Goal: Information Seeking & Learning: Learn about a topic

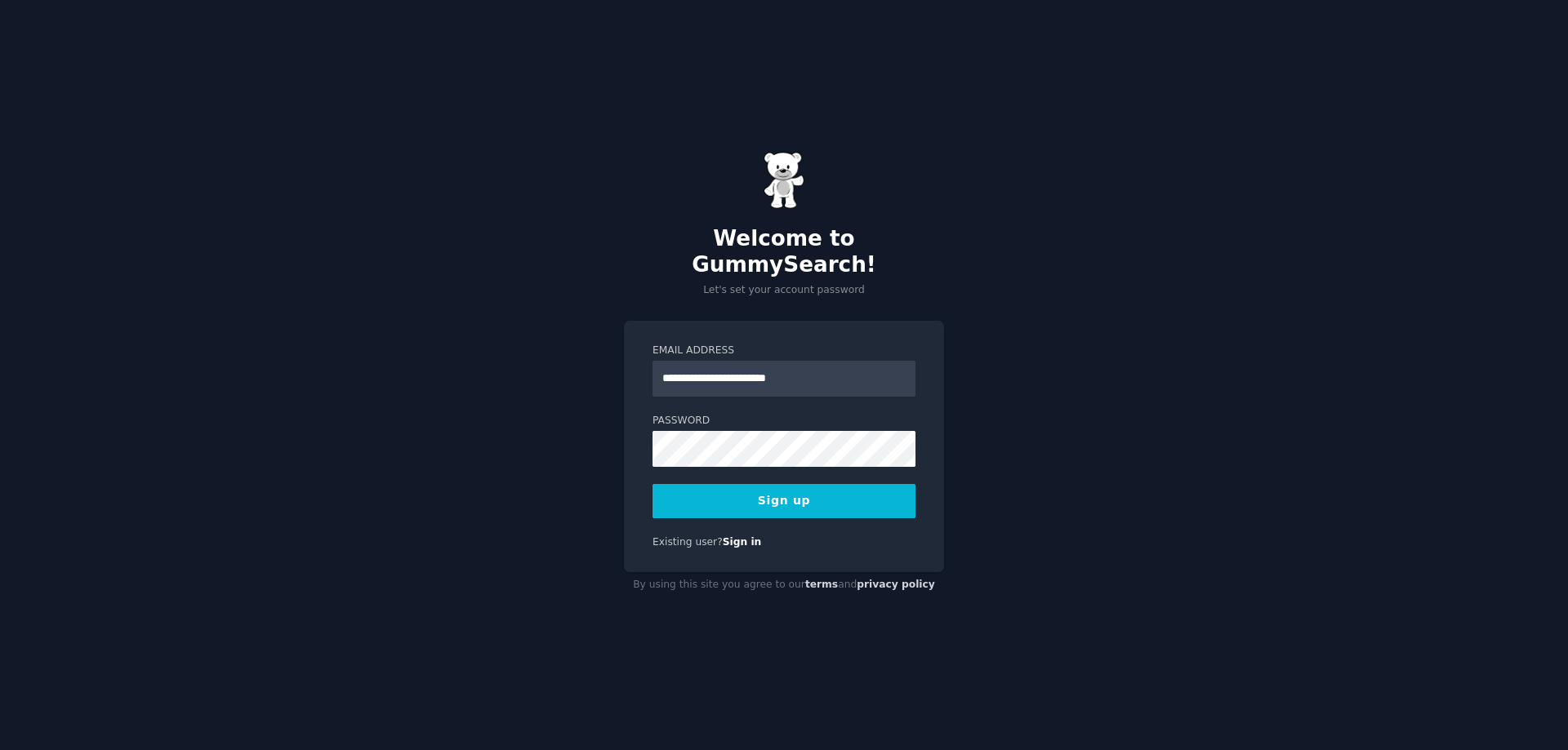
type input "**********"
click at [796, 484] on button "Sign up" at bounding box center [784, 501] width 263 height 34
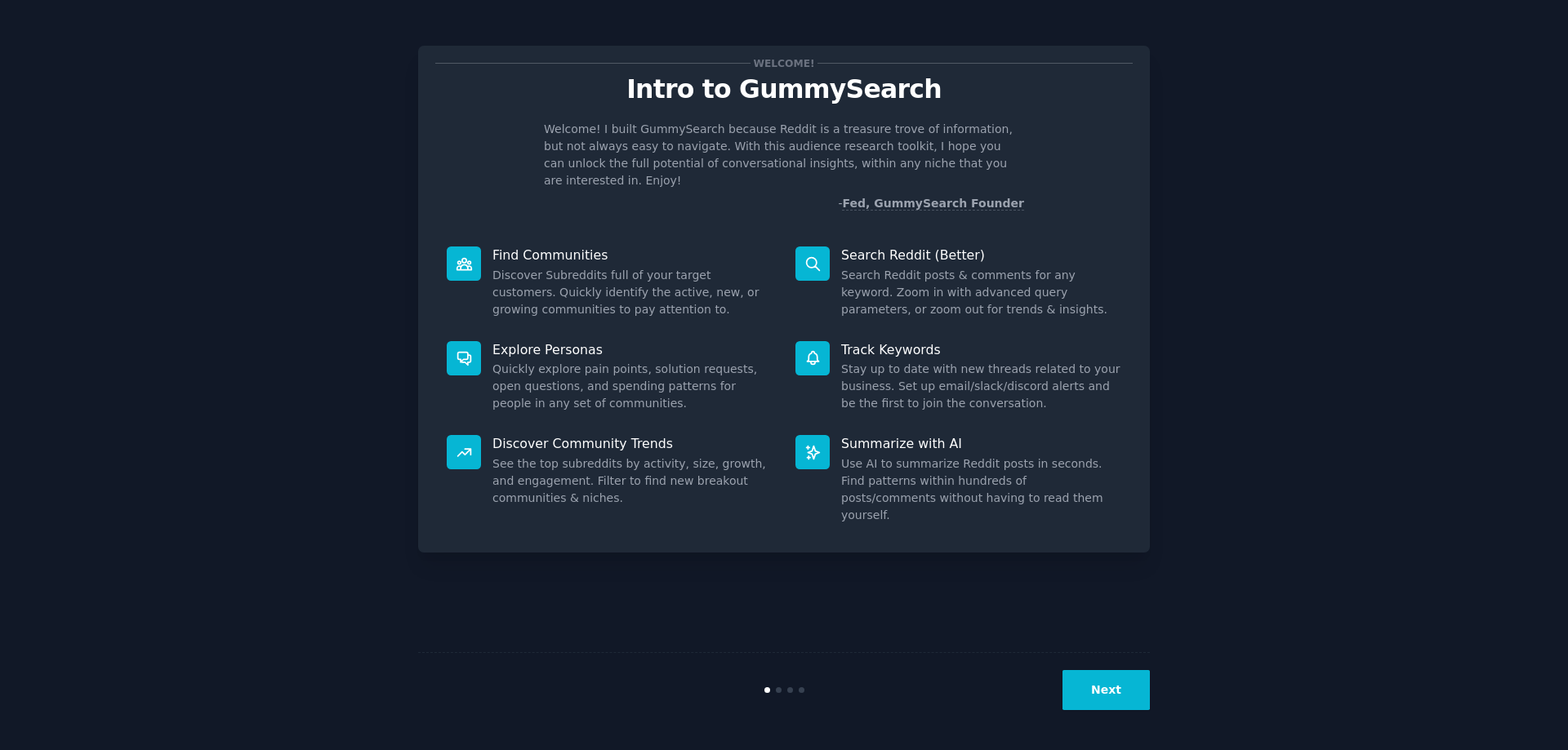
click at [1118, 692] on button "Next" at bounding box center [1106, 690] width 87 height 40
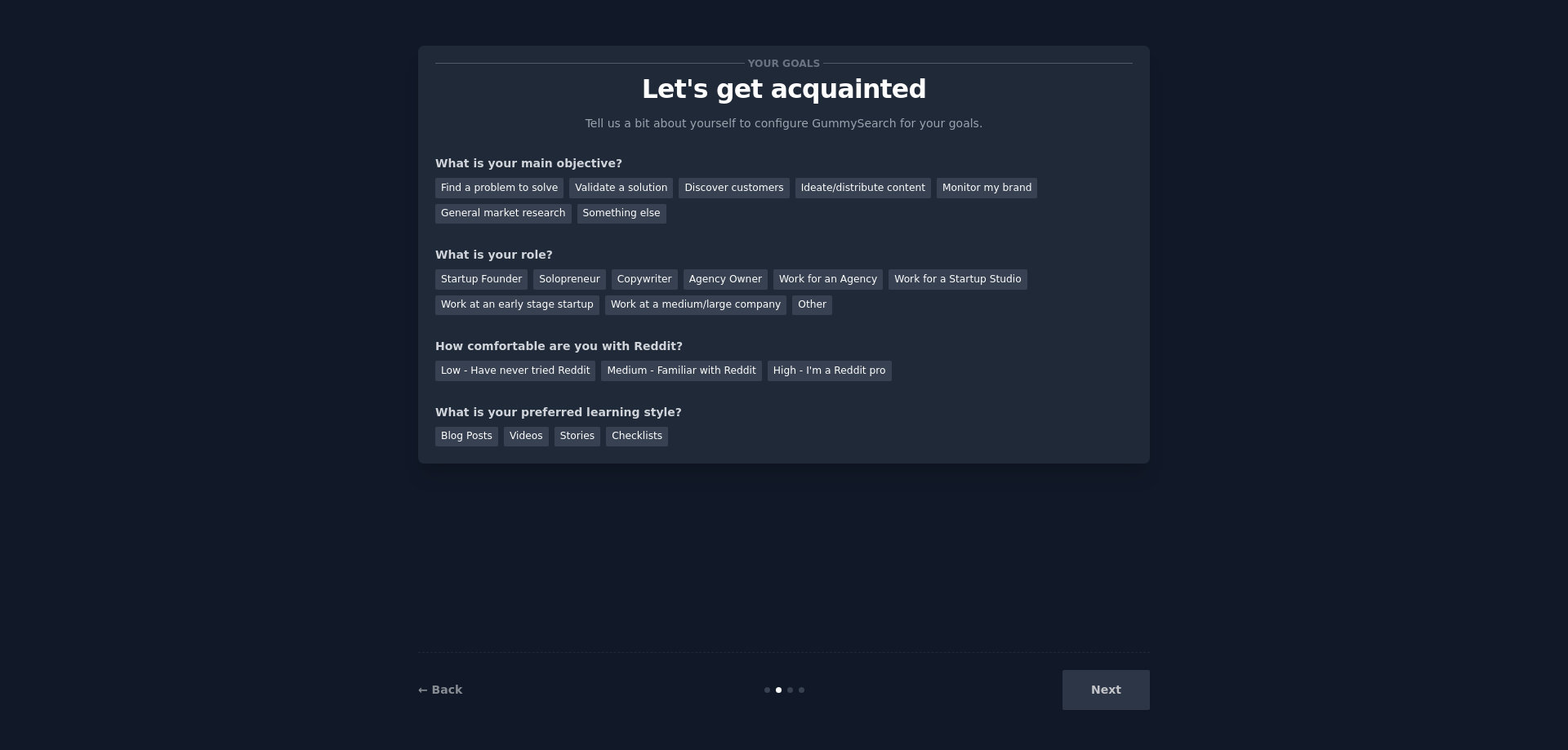
click at [1115, 696] on div "Next" at bounding box center [1028, 690] width 245 height 40
click at [486, 278] on div "Startup Founder" at bounding box center [480, 279] width 92 height 20
click at [502, 188] on div "Find a problem to solve" at bounding box center [499, 188] width 129 height 20
click at [529, 366] on div "Low - Have never tried Reddit" at bounding box center [515, 370] width 160 height 20
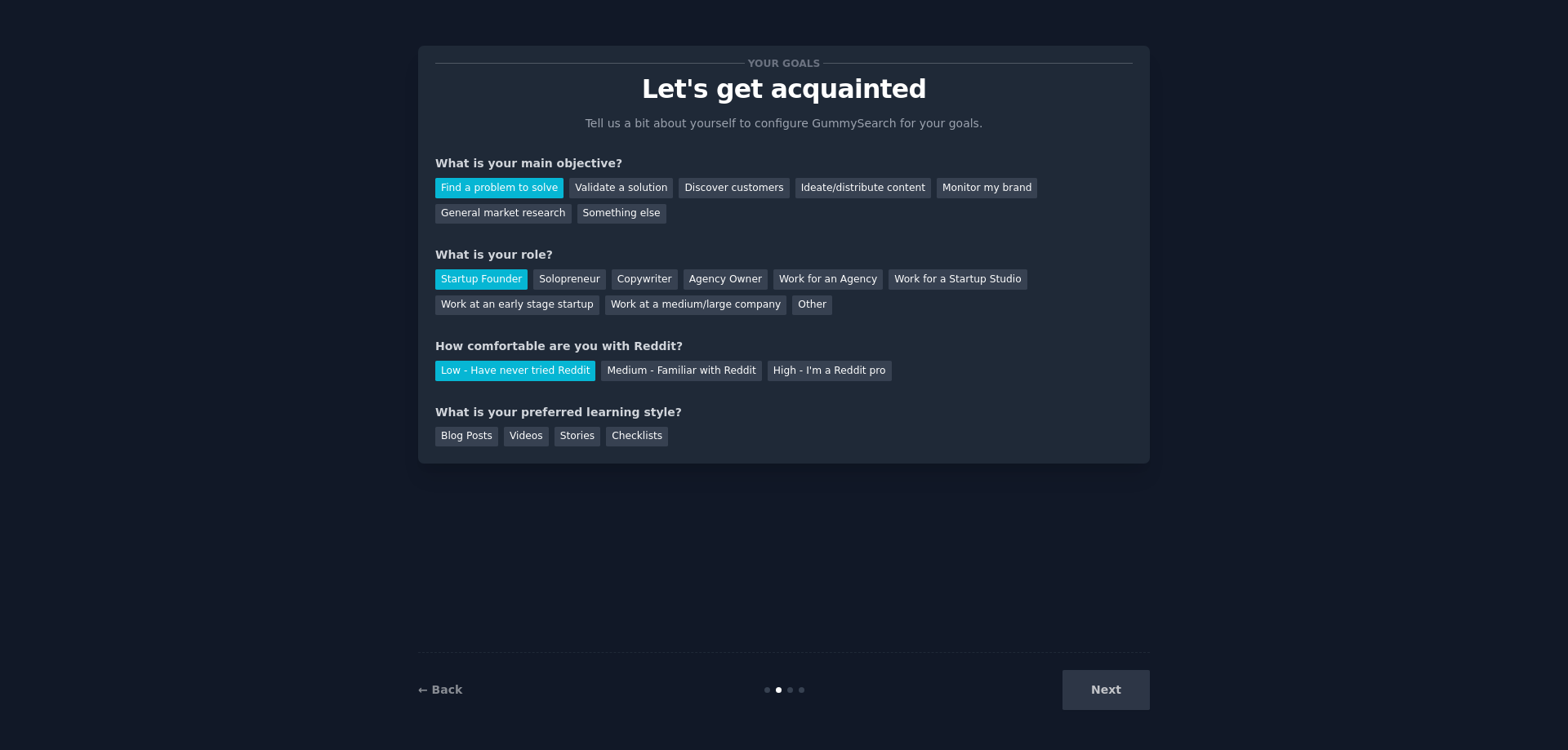
drag, startPoint x: 1098, startPoint y: 682, endPoint x: 830, endPoint y: 548, distance: 299.6
click at [1098, 680] on div "Next" at bounding box center [1028, 690] width 245 height 40
click at [568, 434] on div "Stories" at bounding box center [577, 437] width 45 height 20
click at [1114, 690] on button "Next" at bounding box center [1106, 690] width 87 height 40
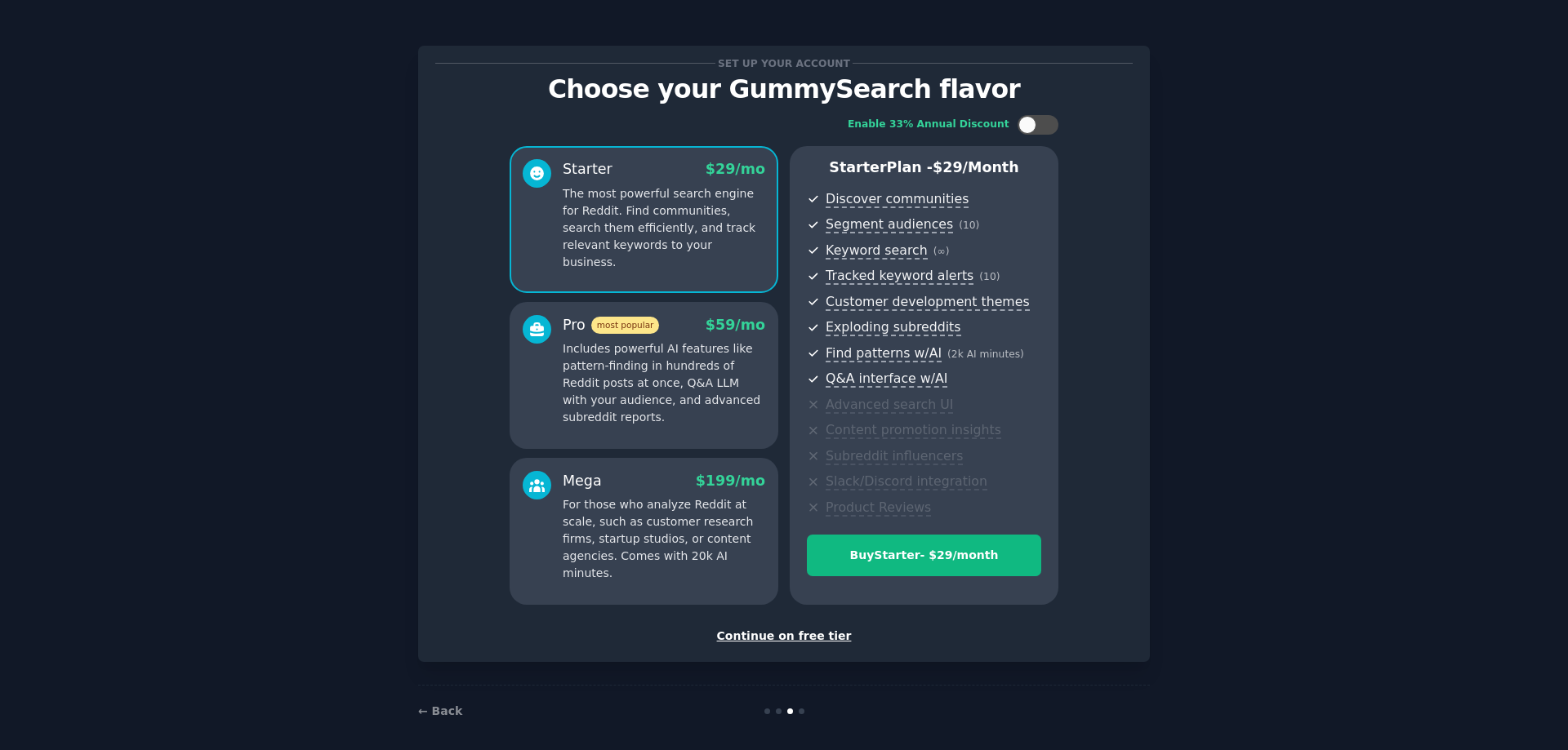
click at [792, 636] on div "Continue on free tier" at bounding box center [783, 637] width 697 height 17
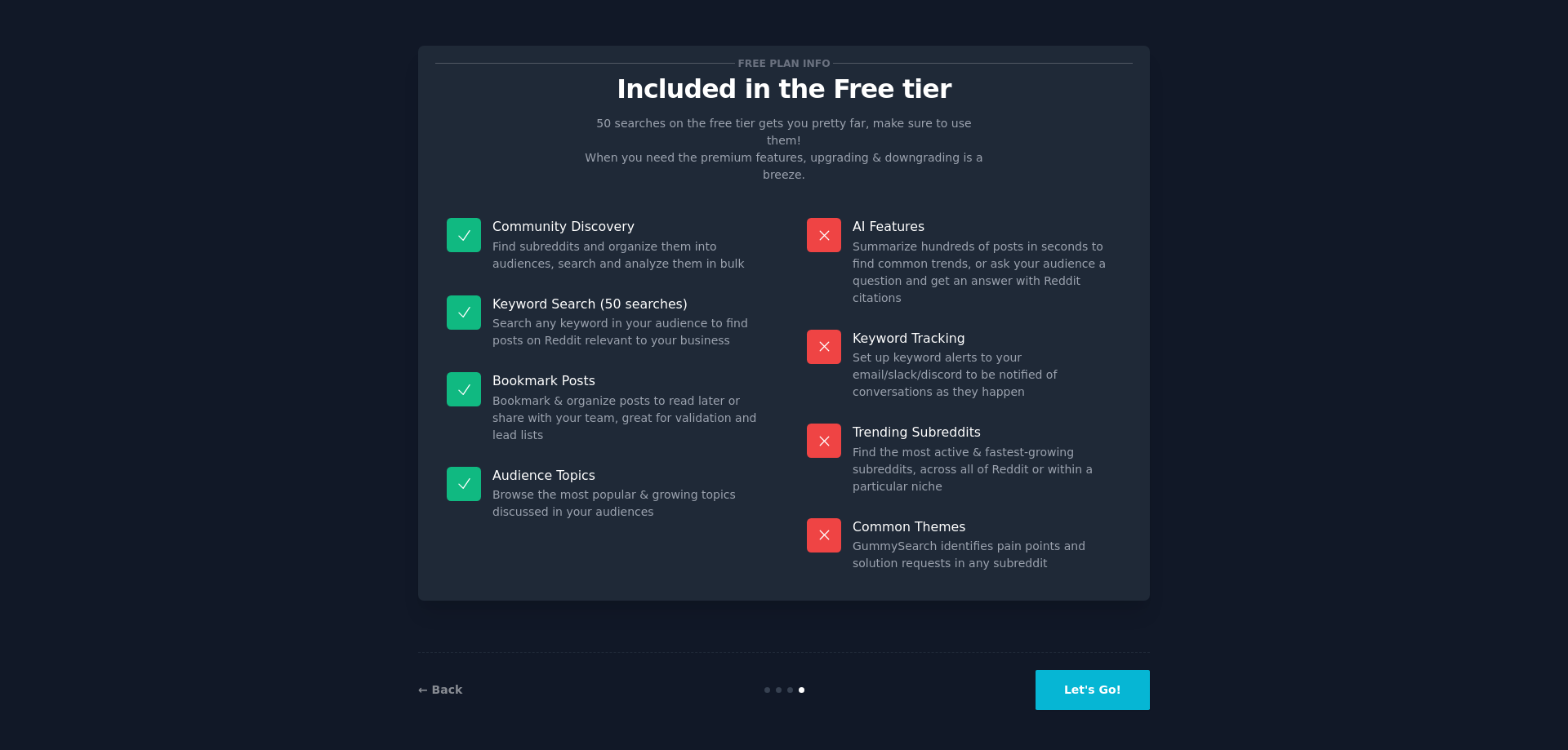
click at [1076, 692] on button "Let's Go!" at bounding box center [1092, 690] width 114 height 40
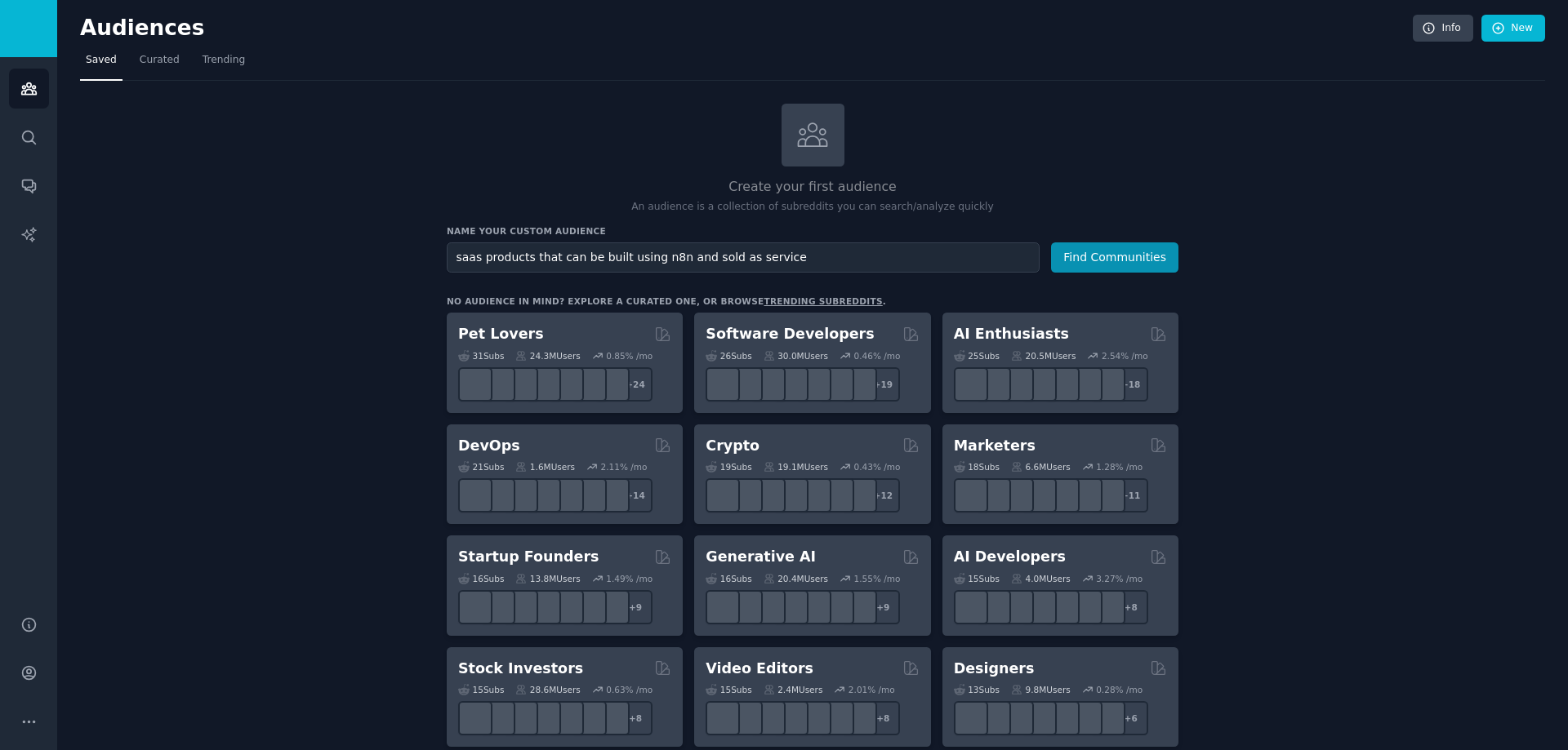
type input "saas products that can be built using n8n and sold as service"
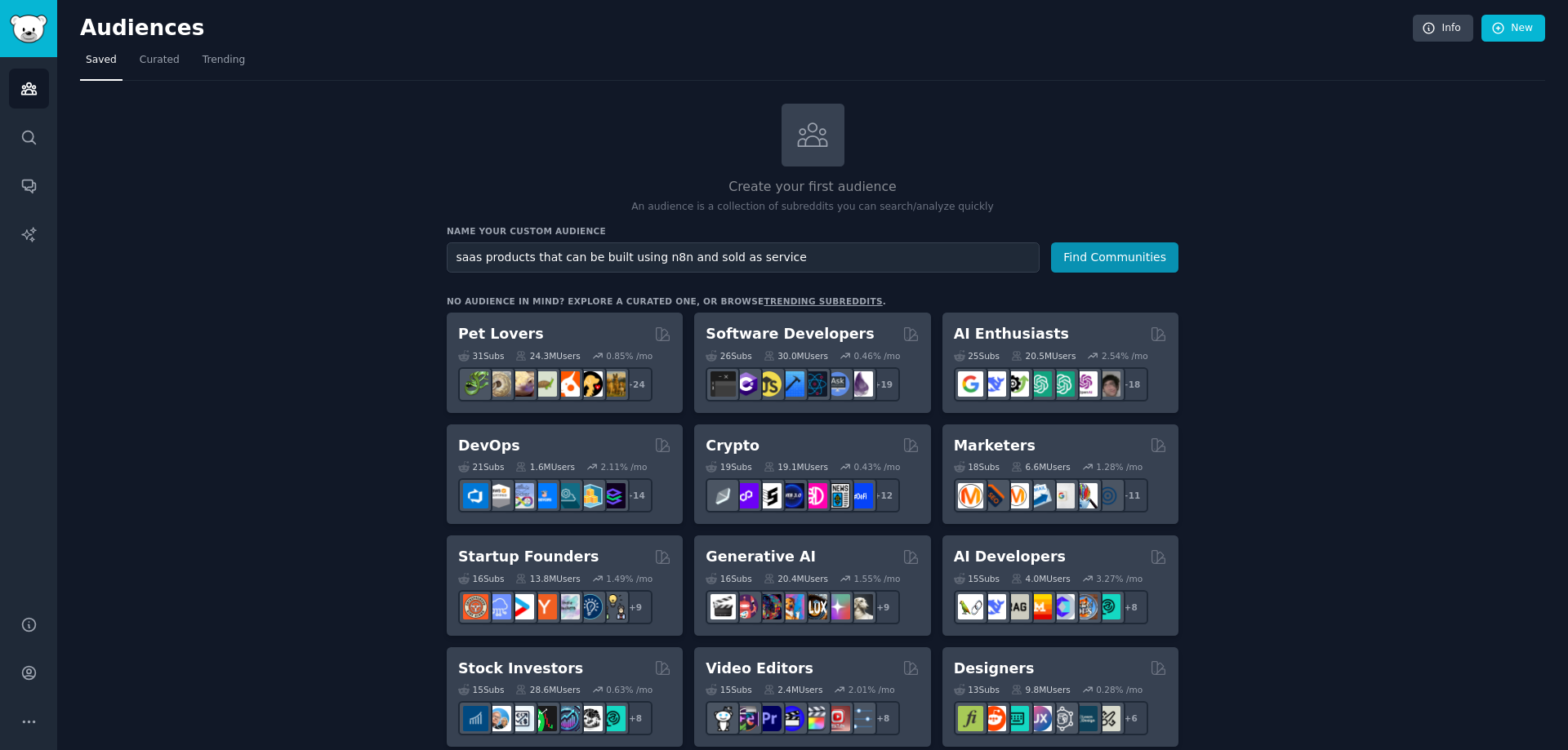
click at [1051, 243] on button "Find Communities" at bounding box center [1115, 257] width 128 height 30
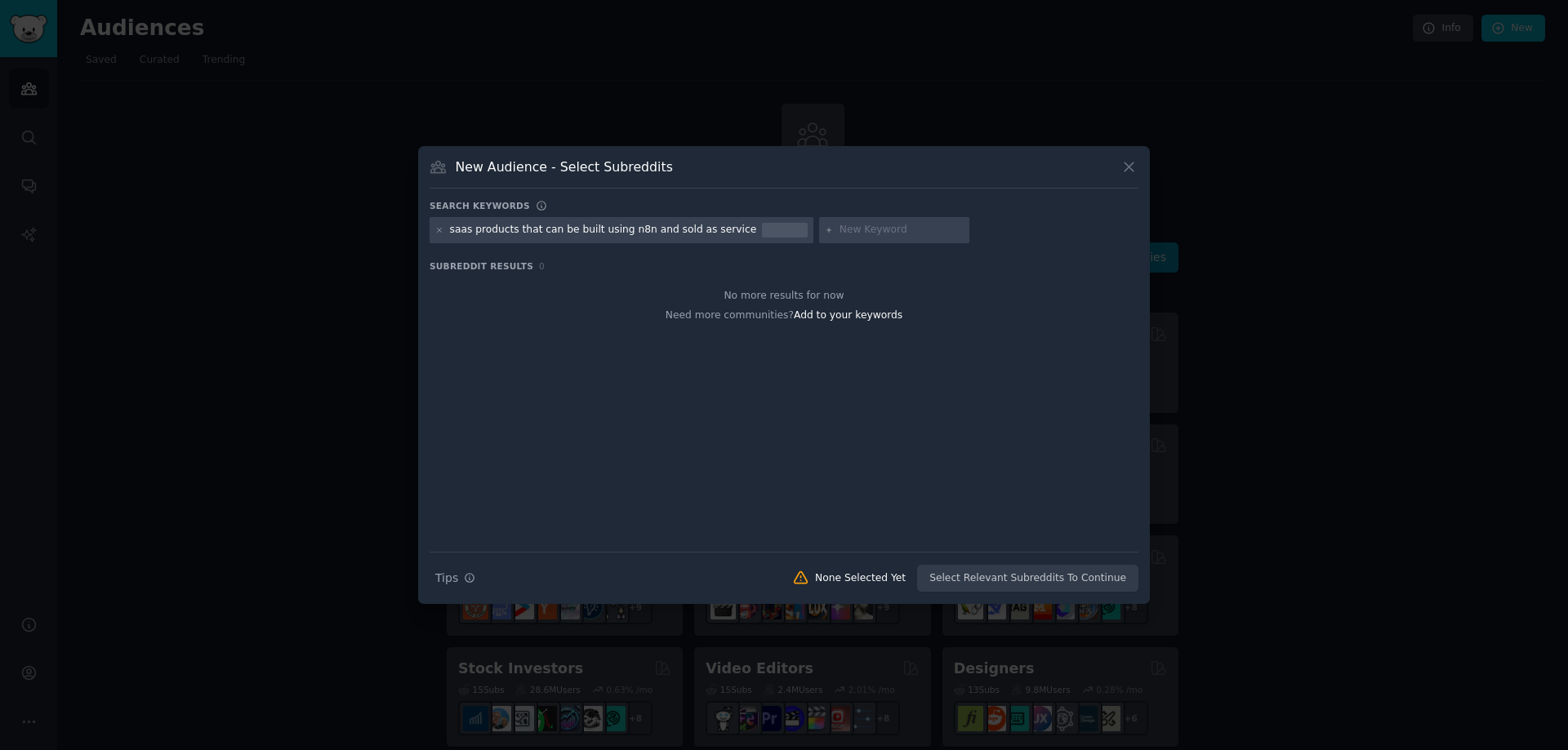
click at [1015, 576] on div "Search Tips Tips None Selected Yet Select Relevant Subreddits To Continue" at bounding box center [783, 572] width 709 height 41
click at [1034, 579] on div "Search Tips Tips None Selected Yet Select Relevant Subreddits To Continue" at bounding box center [783, 572] width 709 height 41
click at [665, 228] on div "saas products that can be built using n8n and sold as service" at bounding box center [603, 230] width 307 height 14
click at [478, 229] on div "saas products that can be built using n8n and sold as service" at bounding box center [603, 230] width 307 height 14
click at [872, 225] on input "text" at bounding box center [901, 230] width 124 height 14
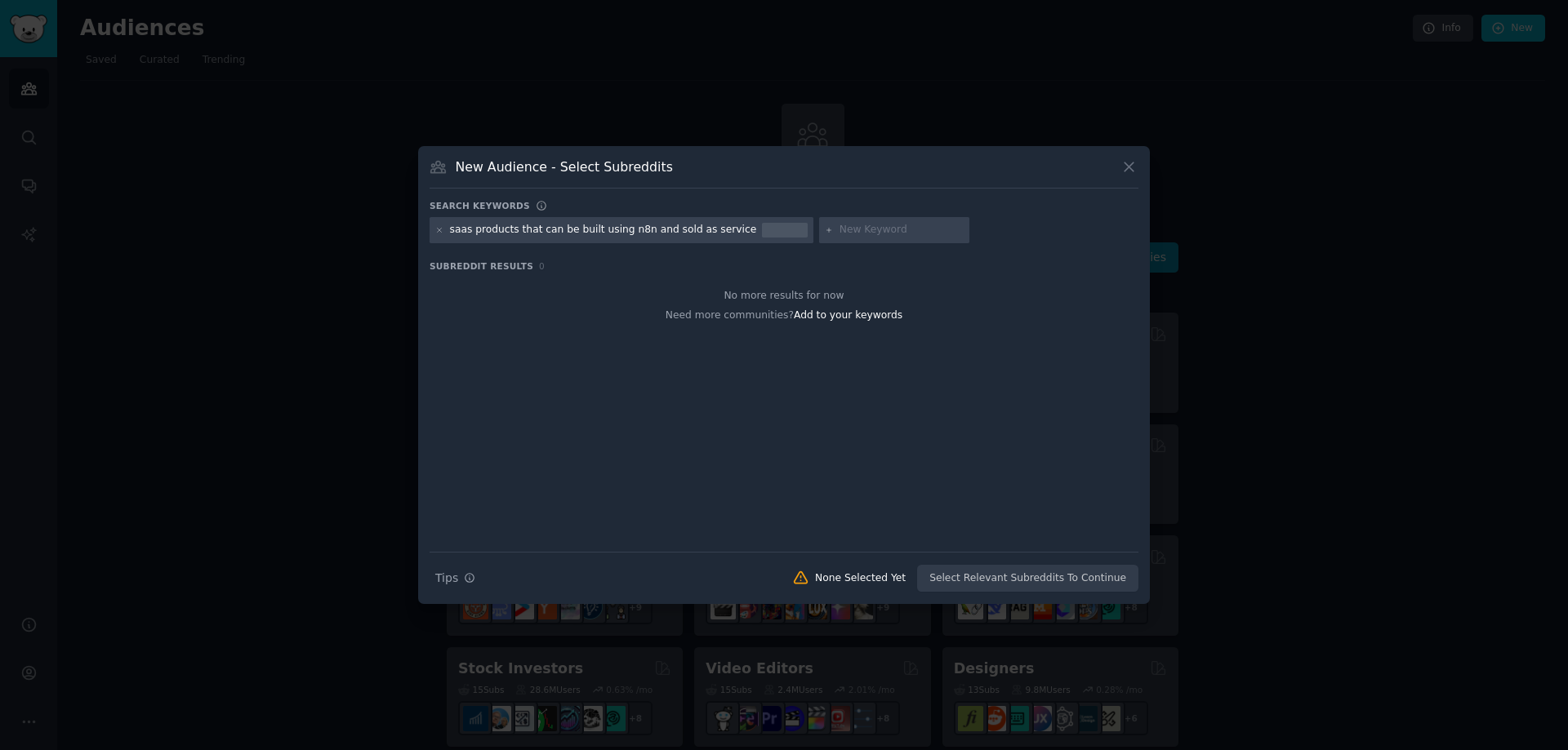
click at [872, 225] on input "text" at bounding box center [901, 230] width 124 height 14
type input "saas products"
type input "n8n"
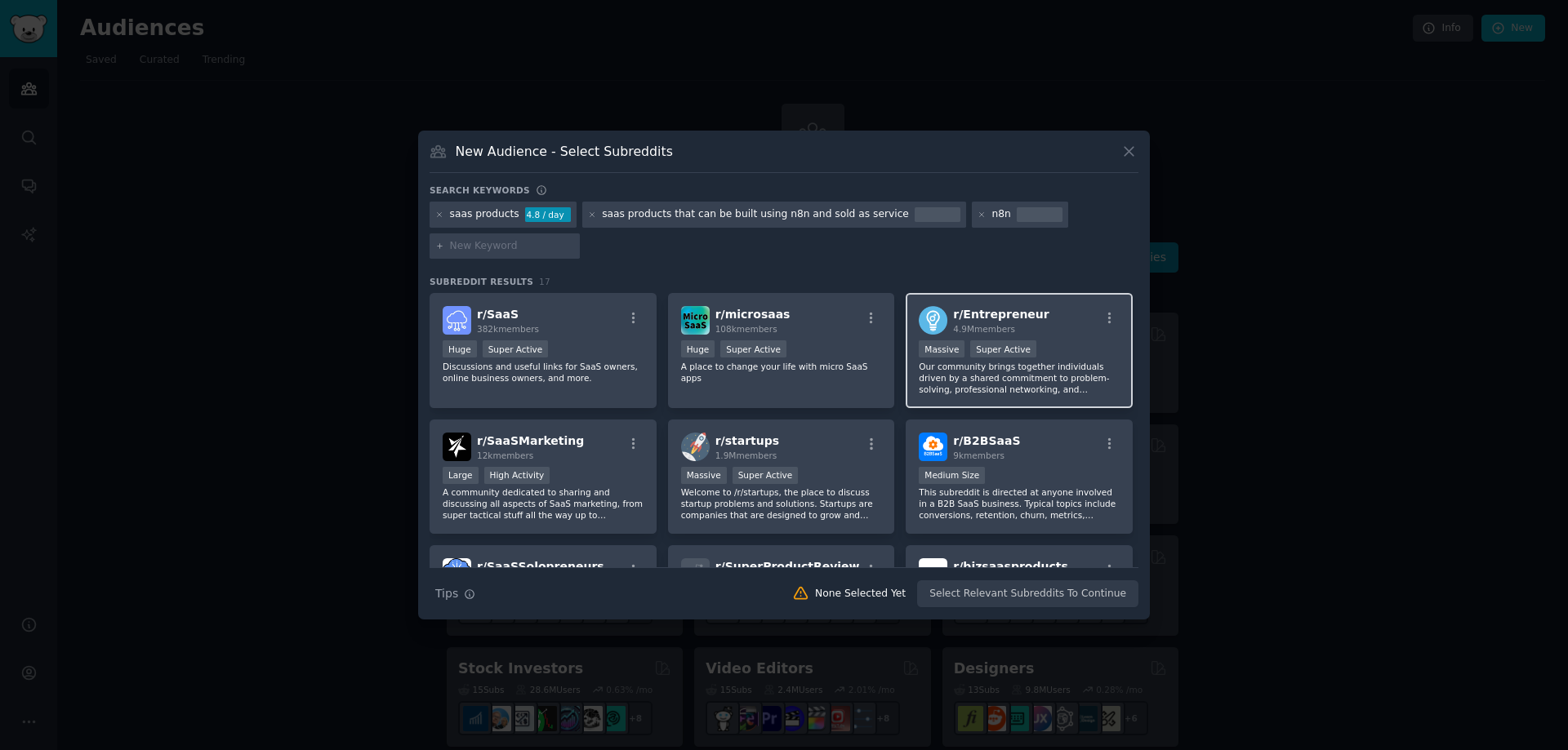
click at [984, 312] on span "r/ Entrepreneur" at bounding box center [1001, 314] width 96 height 14
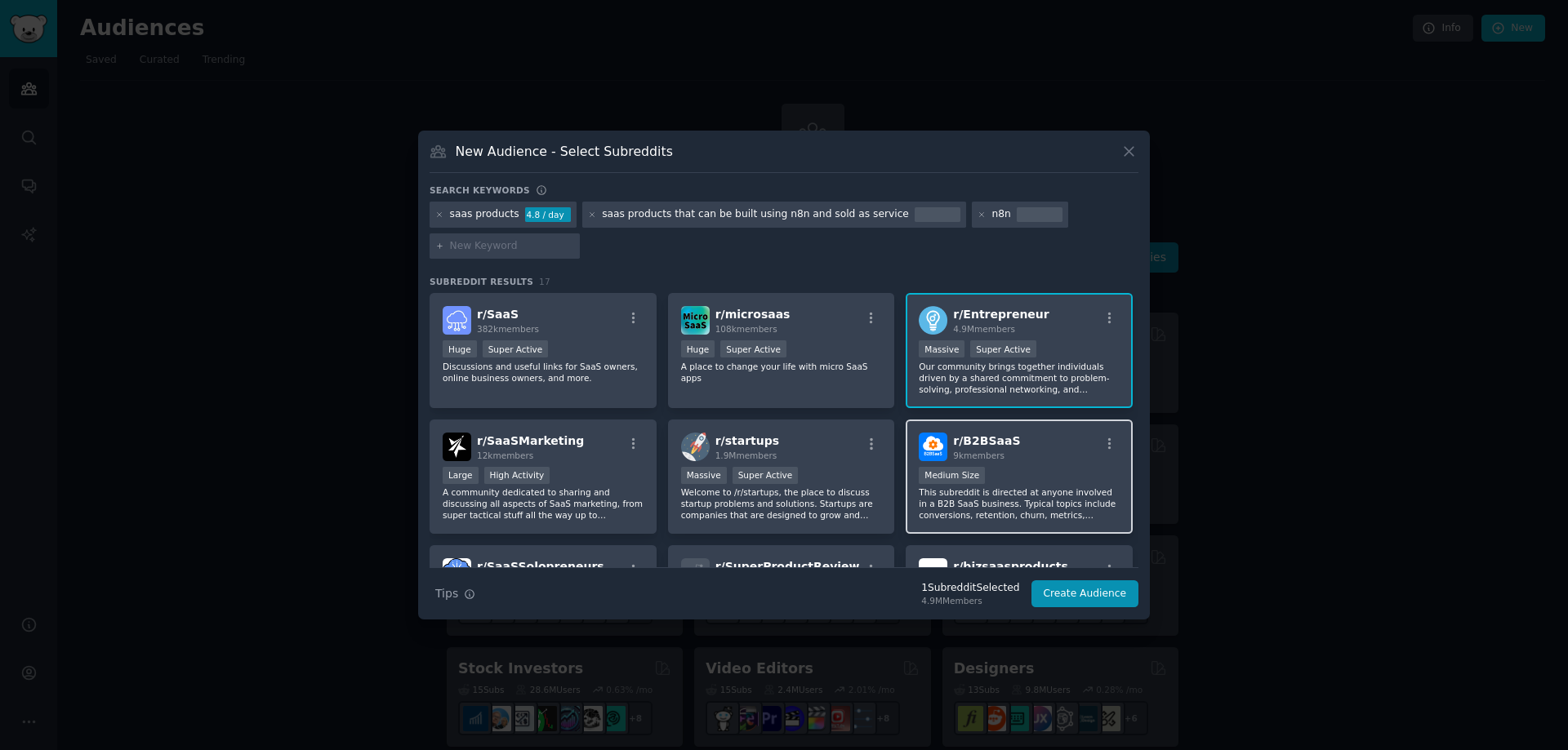
click at [1008, 443] on div "r/ B2BSaaS 9k members" at bounding box center [1019, 447] width 201 height 29
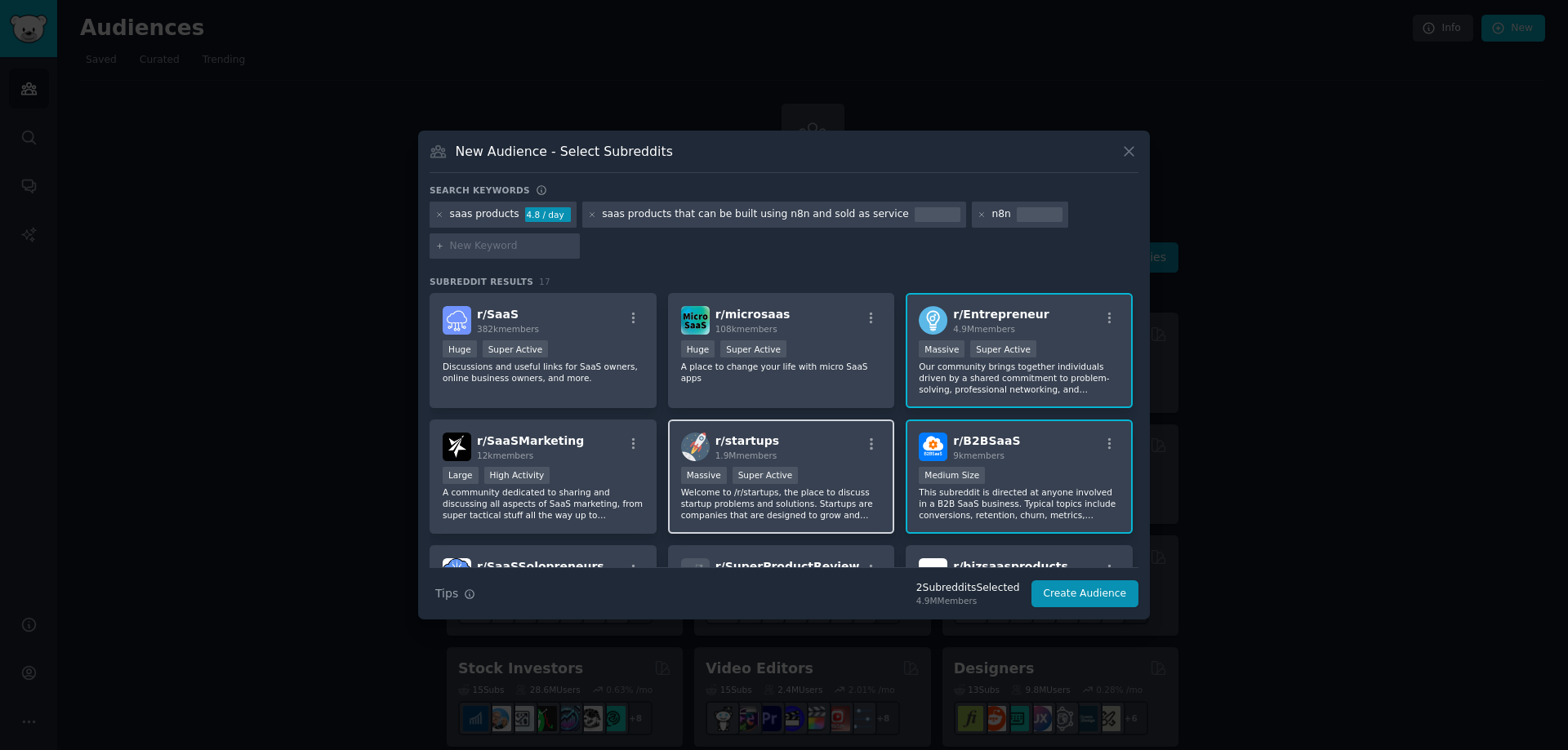
click at [779, 501] on p "Welcome to /r/startups, the place to discuss startup problems and solutions. St…" at bounding box center [782, 503] width 201 height 34
click at [1085, 595] on button "Create Audience" at bounding box center [1086, 594] width 108 height 28
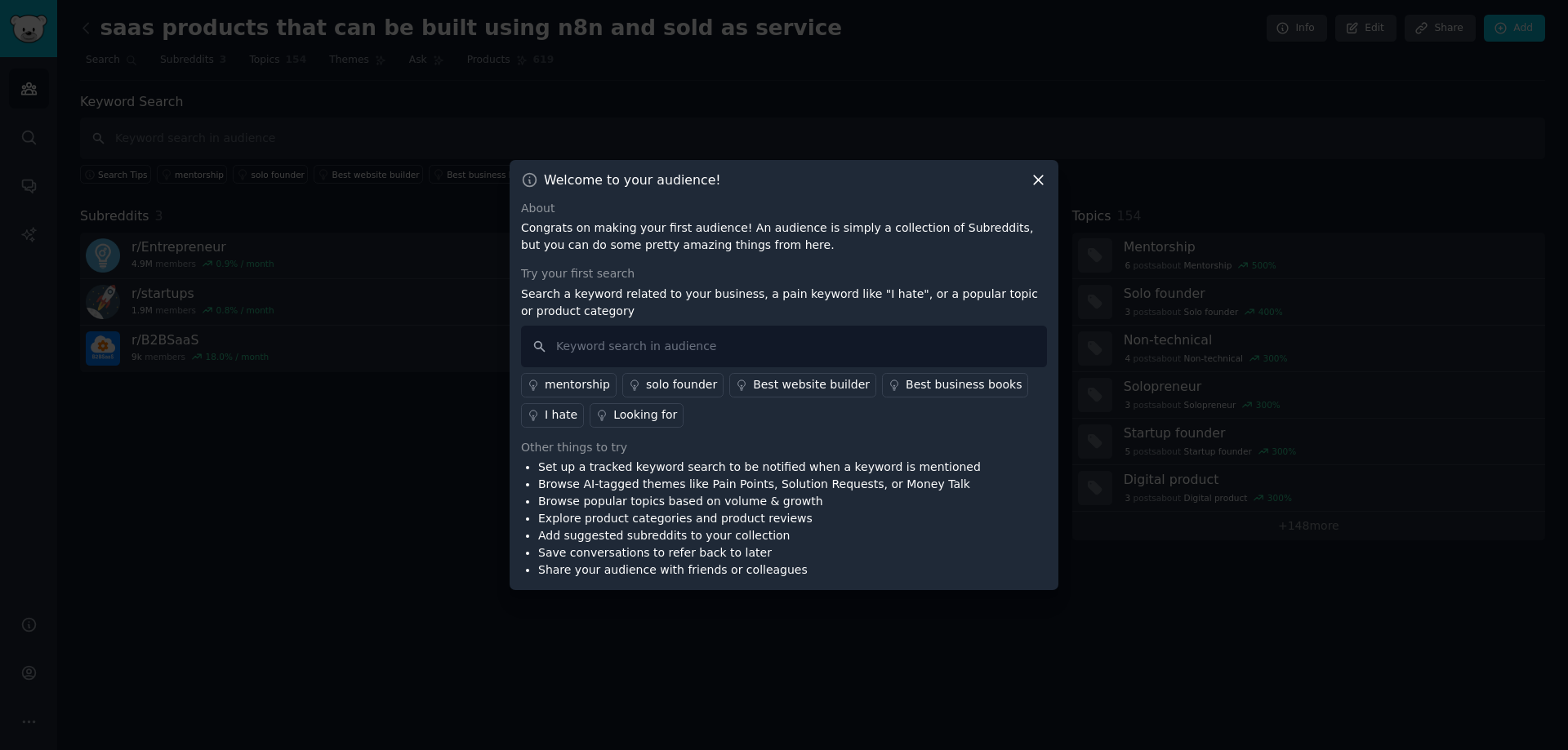
click at [1039, 176] on icon at bounding box center [1038, 180] width 17 height 17
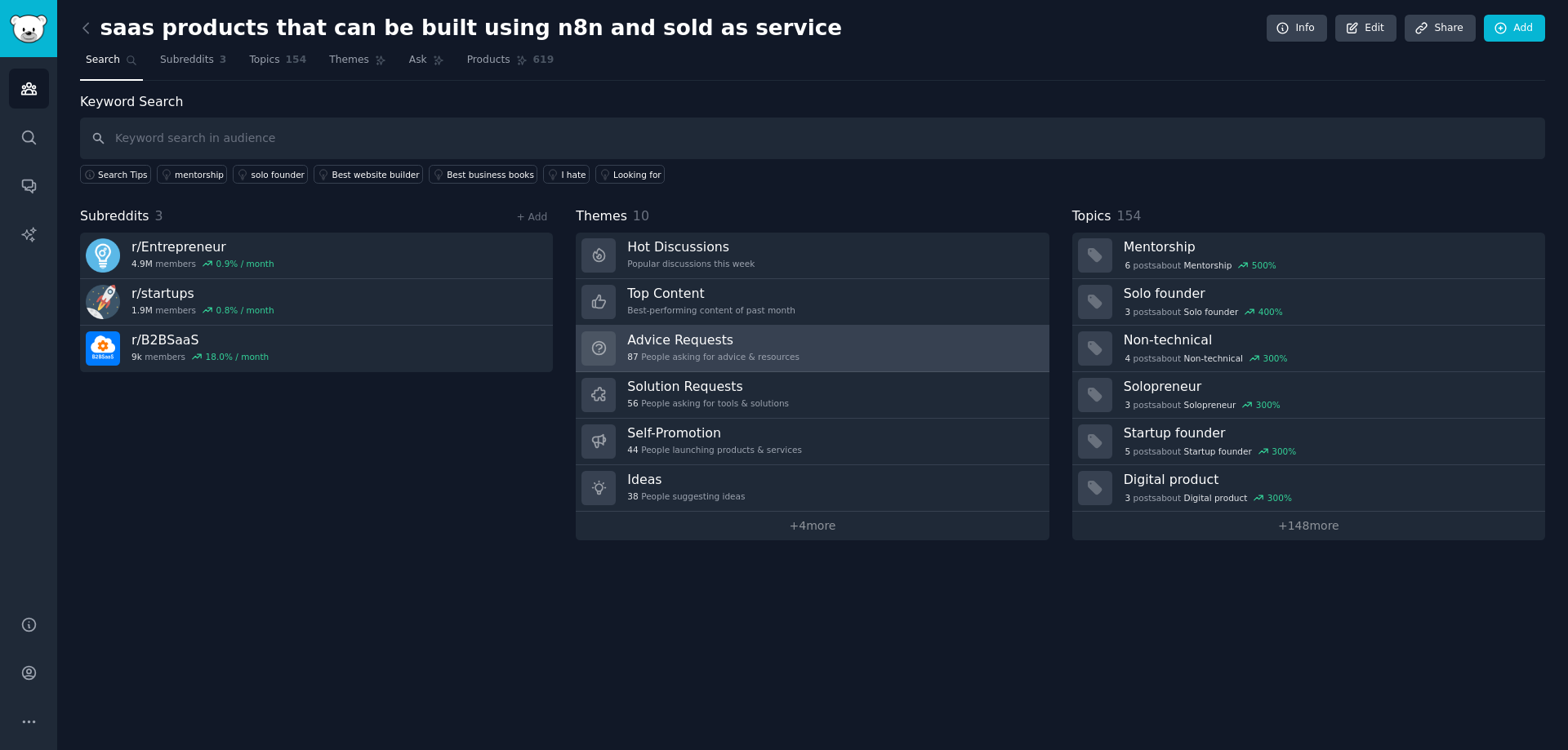
click at [718, 344] on h3 "Advice Requests" at bounding box center [713, 340] width 172 height 17
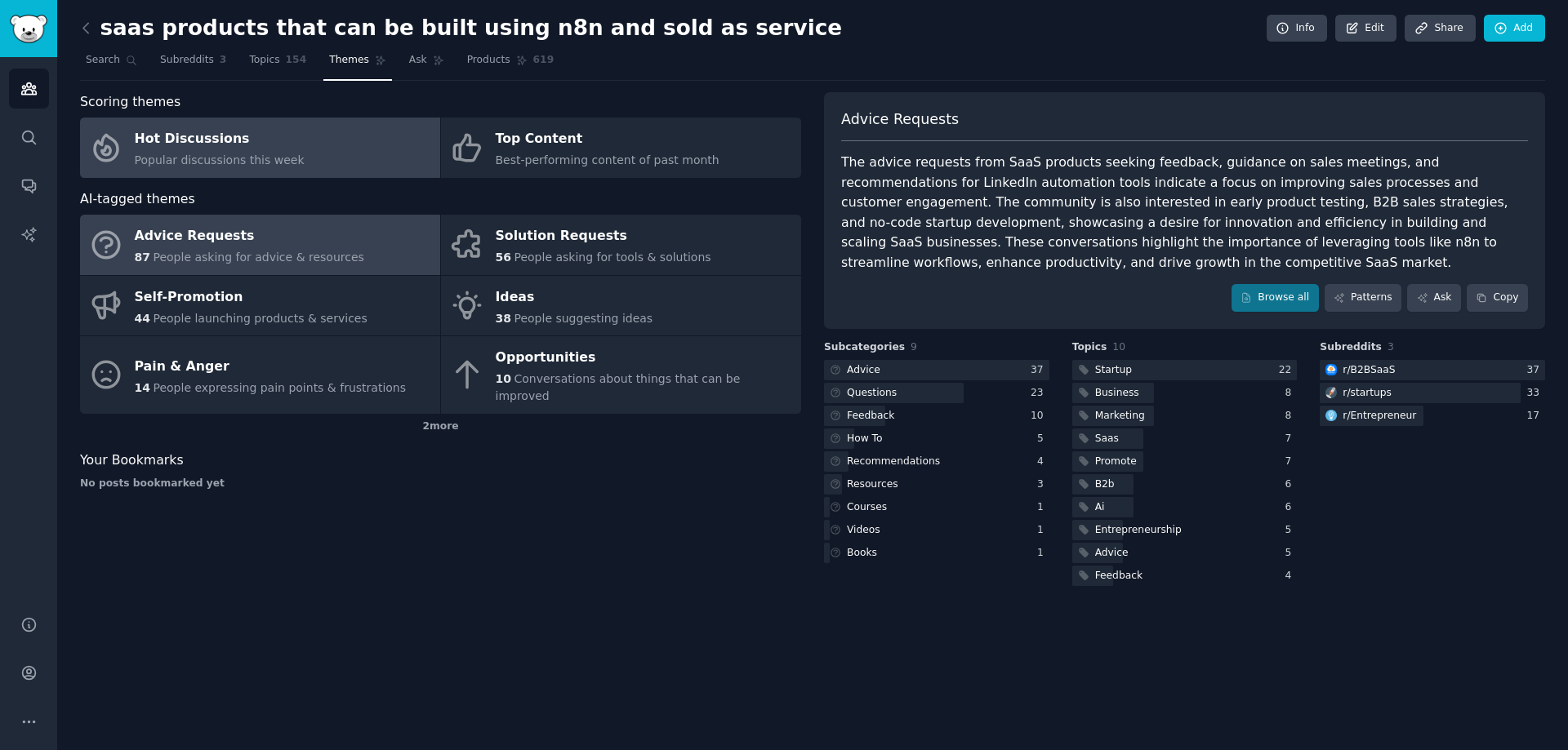
click at [253, 134] on div "Hot Discussions" at bounding box center [219, 139] width 170 height 26
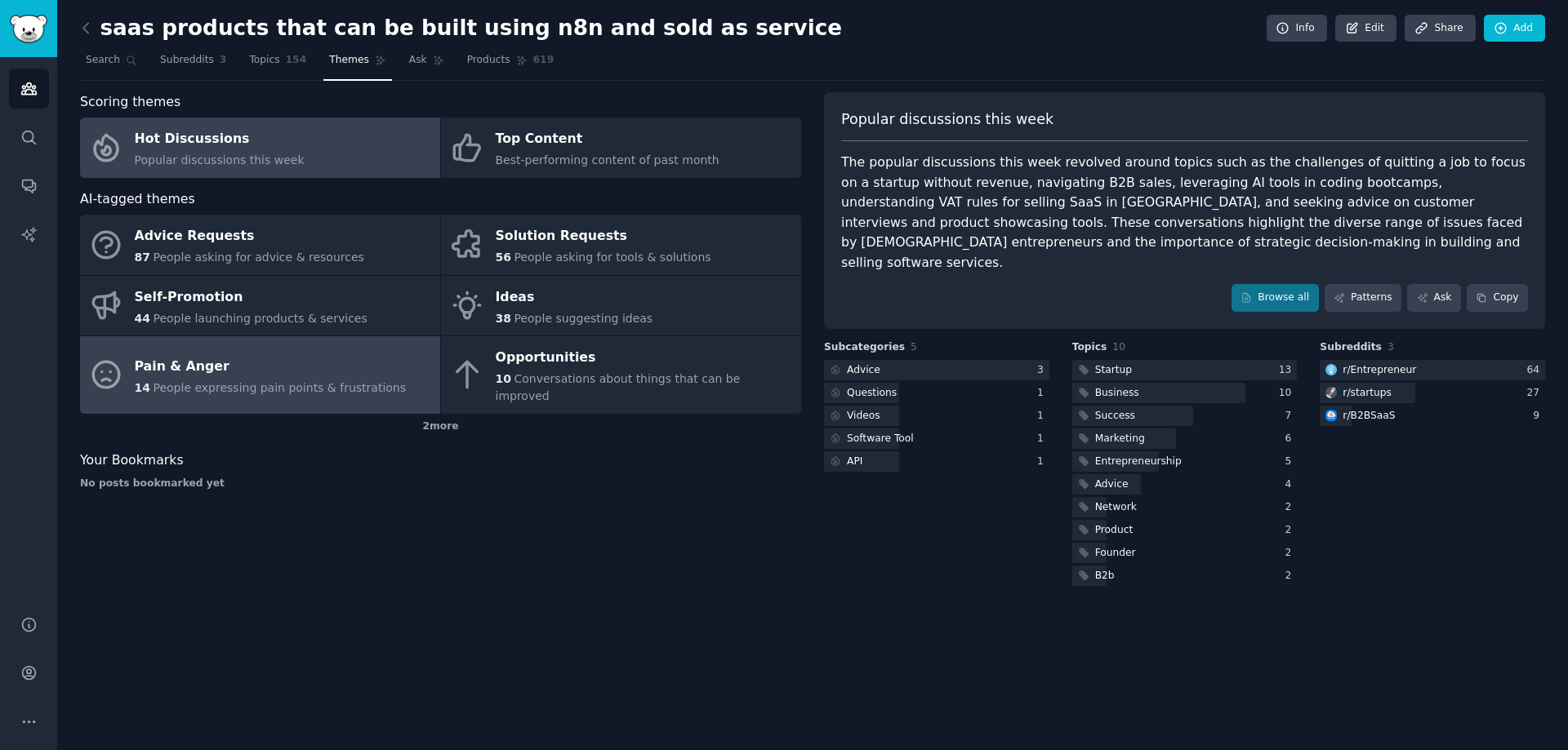
click at [243, 367] on div "Pain & Anger" at bounding box center [270, 366] width 272 height 26
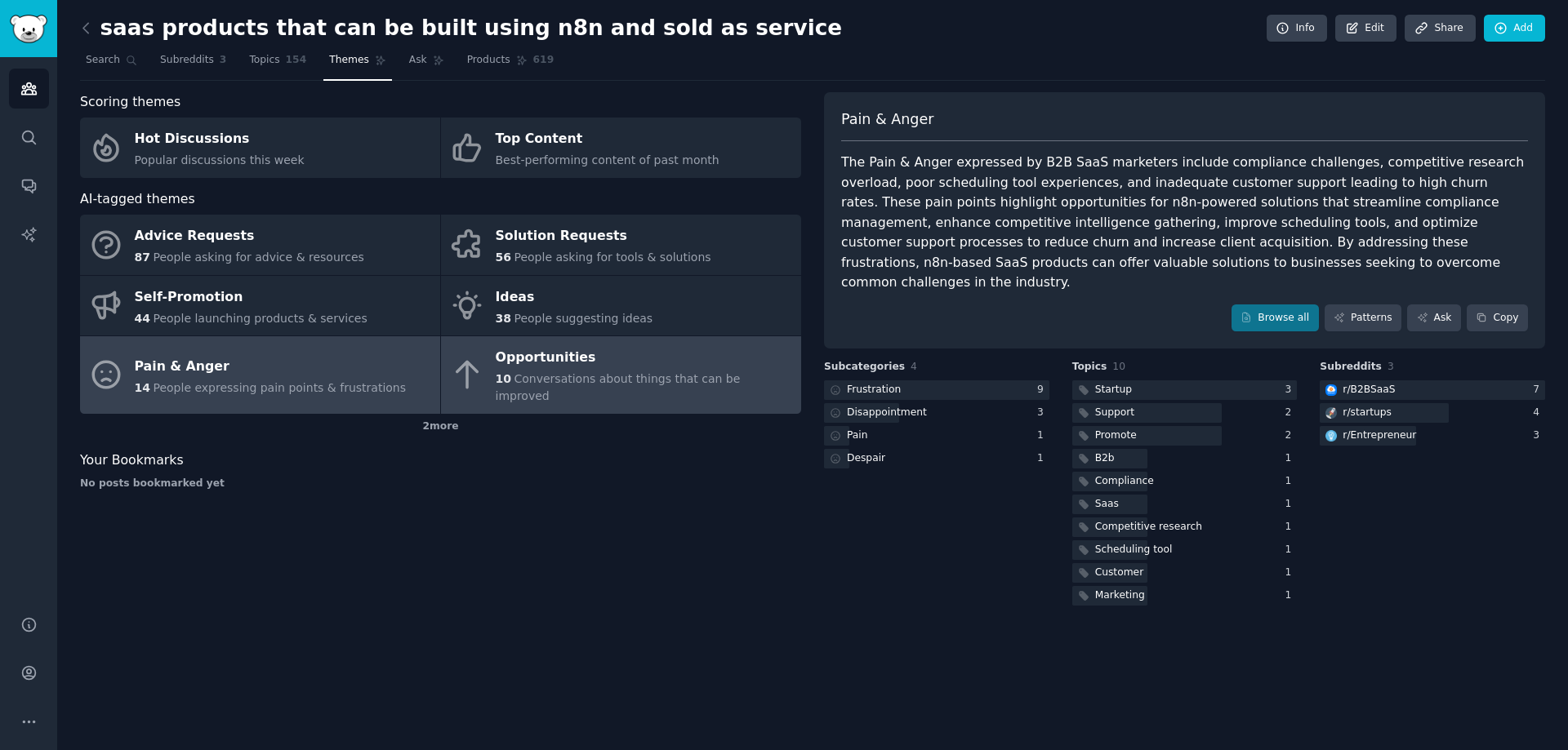
click at [594, 359] on div "Opportunities" at bounding box center [644, 358] width 297 height 26
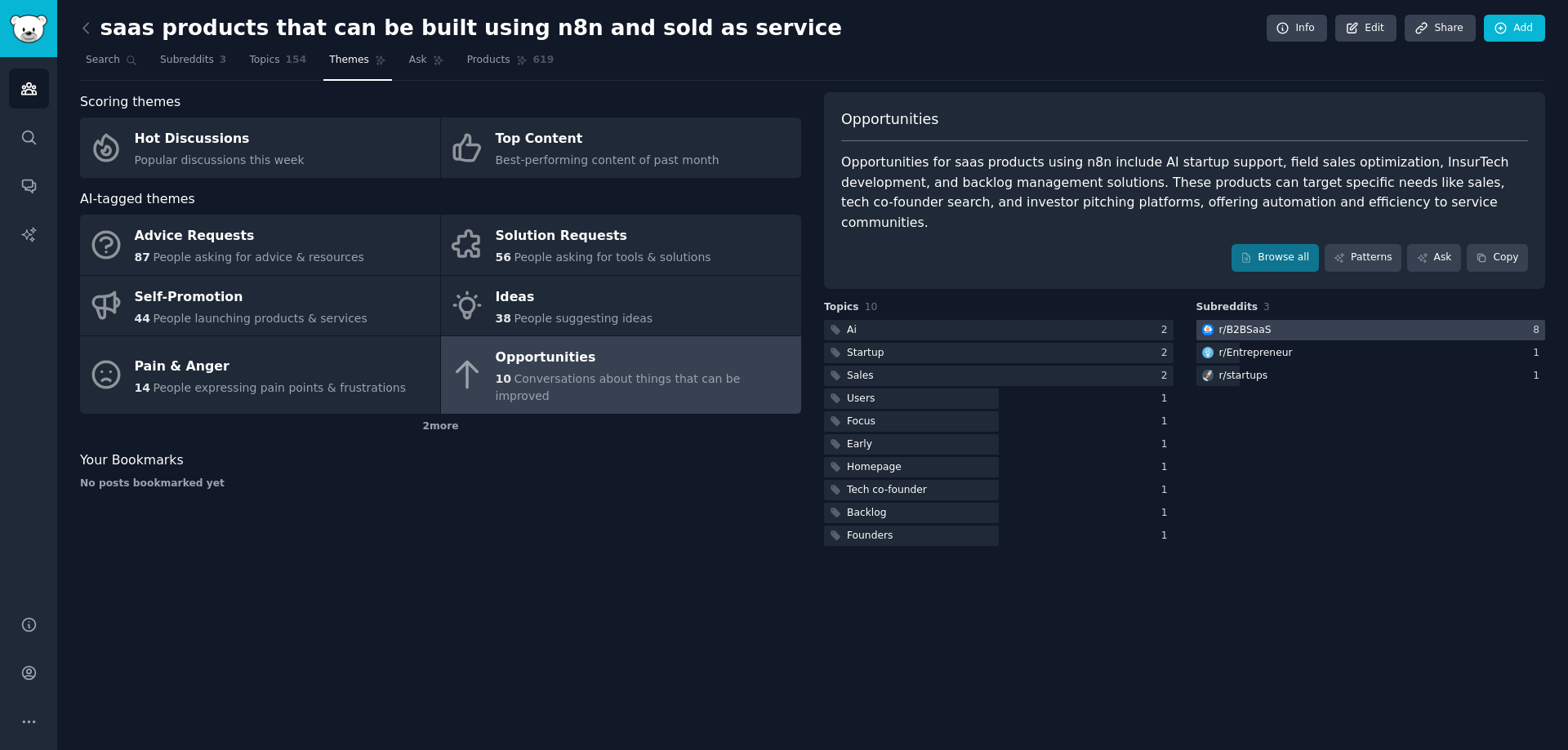
click at [1281, 320] on div at bounding box center [1372, 330] width 350 height 20
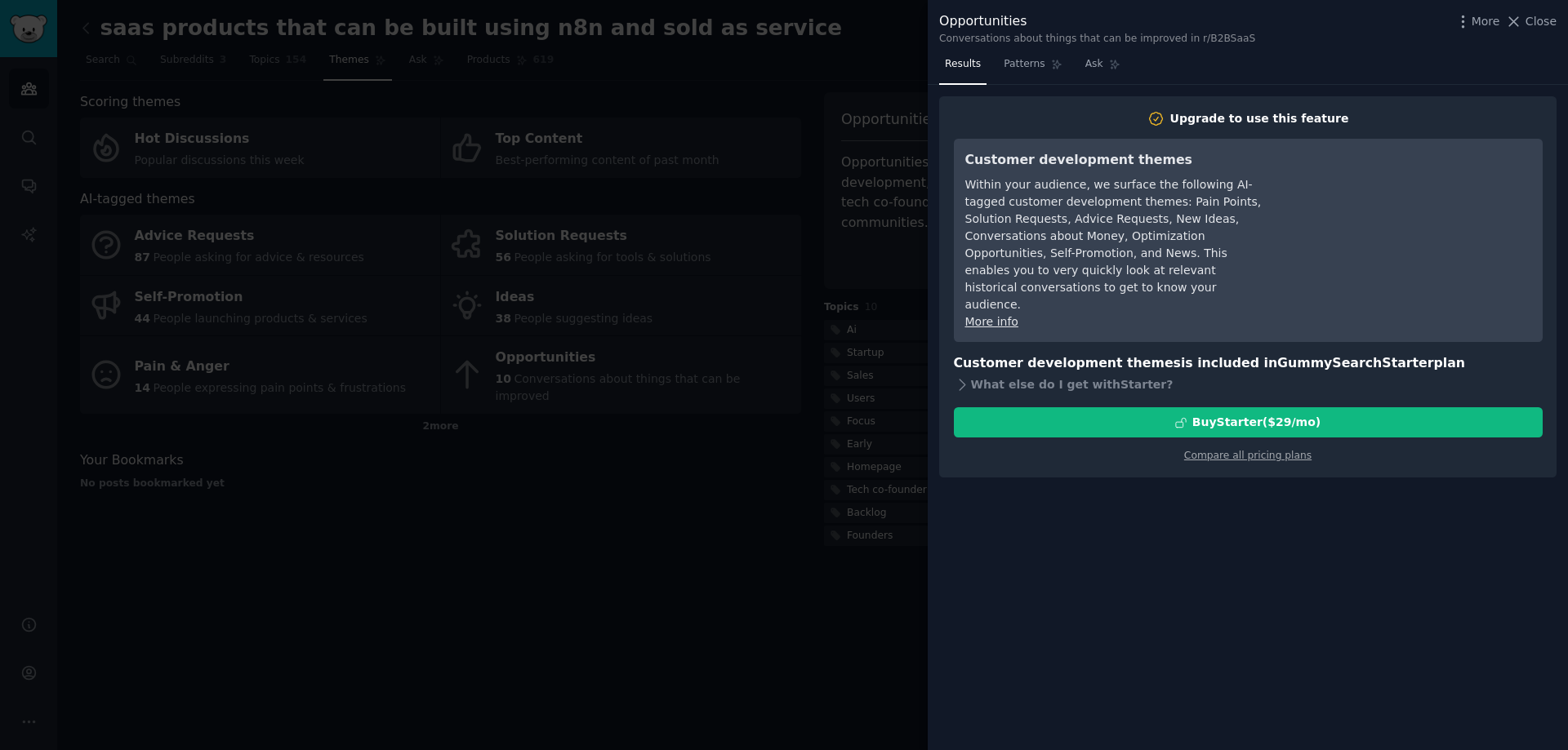
click at [1125, 548] on div "Results Patterns Ask Upgrade to use this feature Customer development themes Wi…" at bounding box center [1248, 400] width 640 height 699
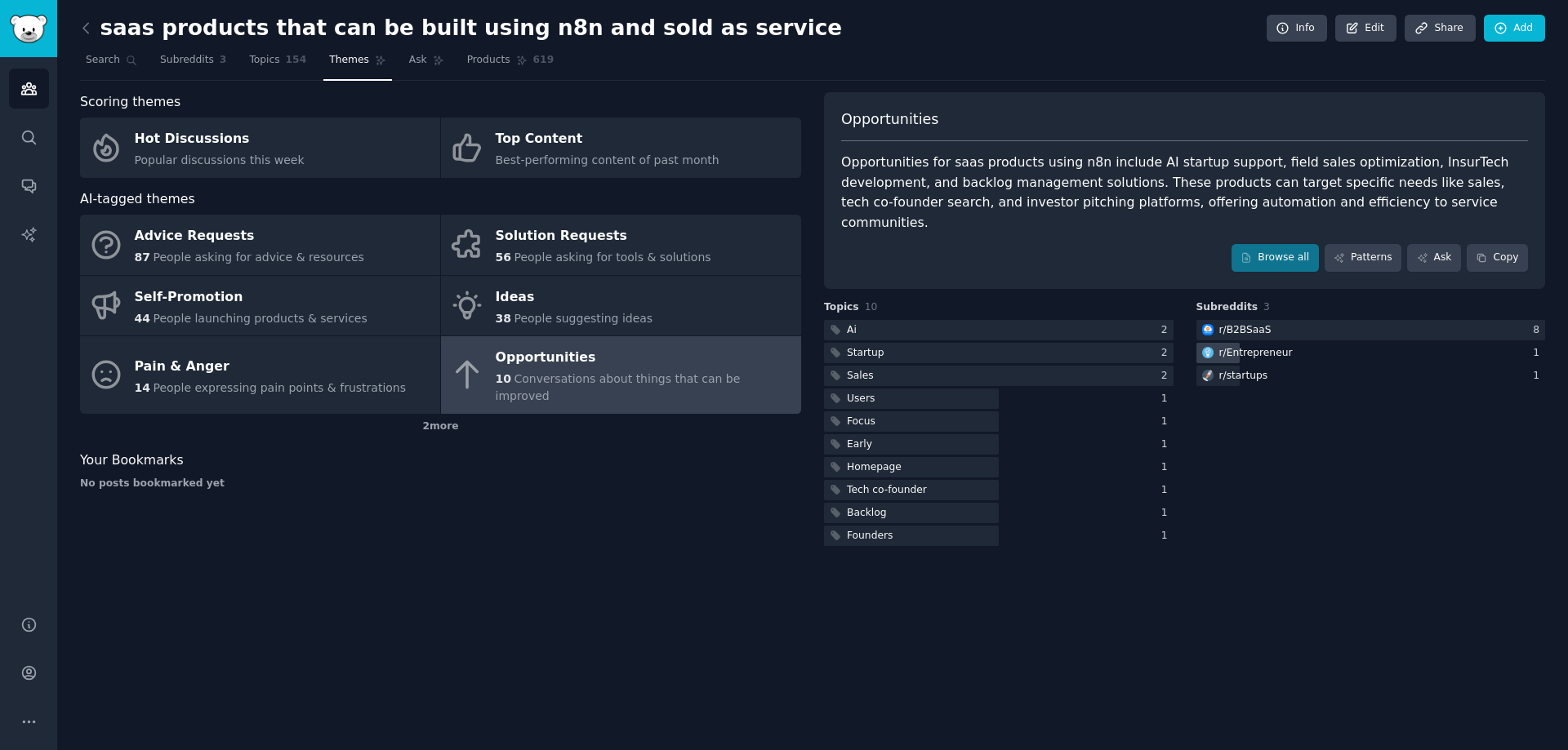
click at [1339, 343] on div "r/ Entrepreneur" at bounding box center [1372, 353] width 350 height 20
click at [1310, 248] on link "Browse all" at bounding box center [1275, 258] width 87 height 28
click at [249, 64] on span "Topics" at bounding box center [264, 60] width 30 height 14
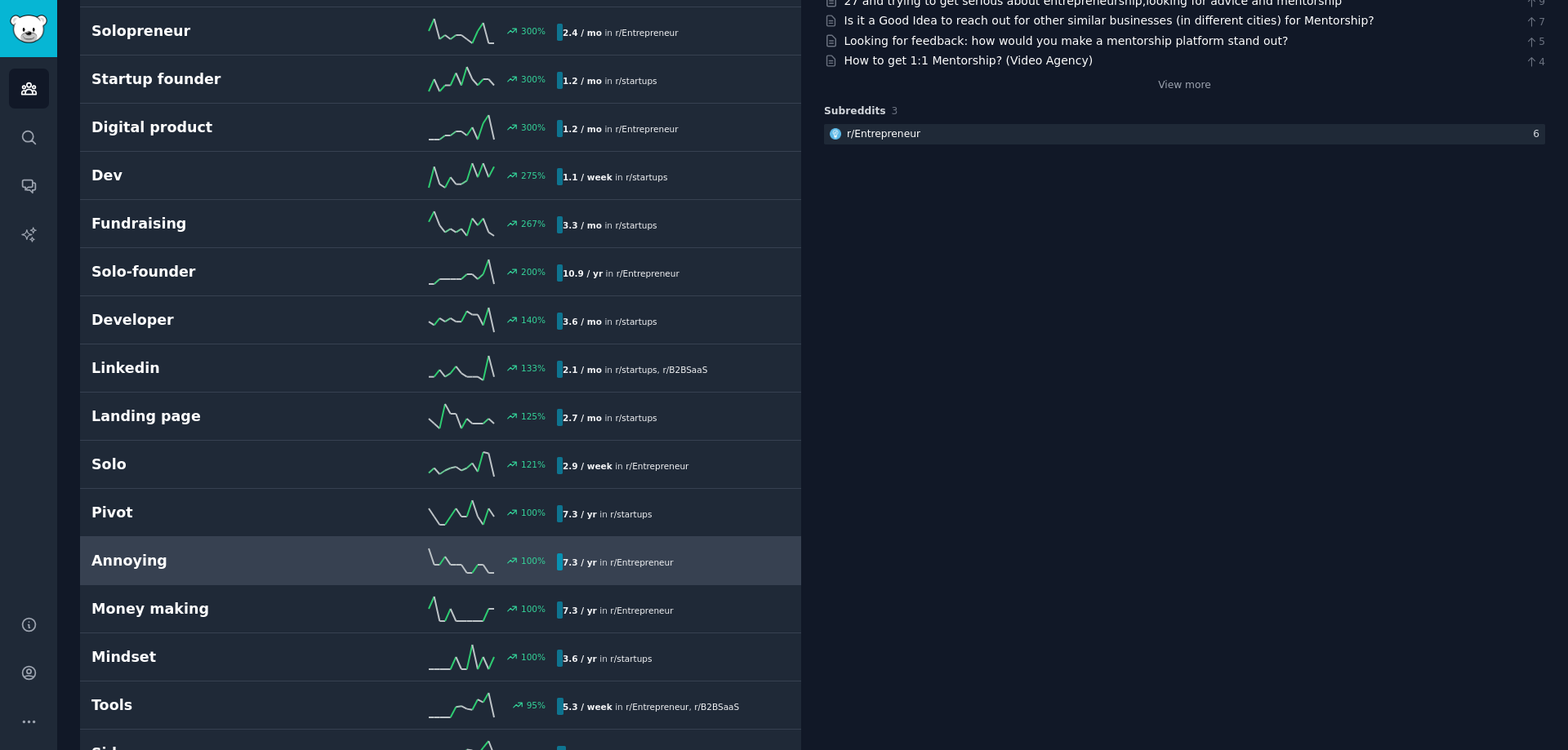
scroll to position [490, 0]
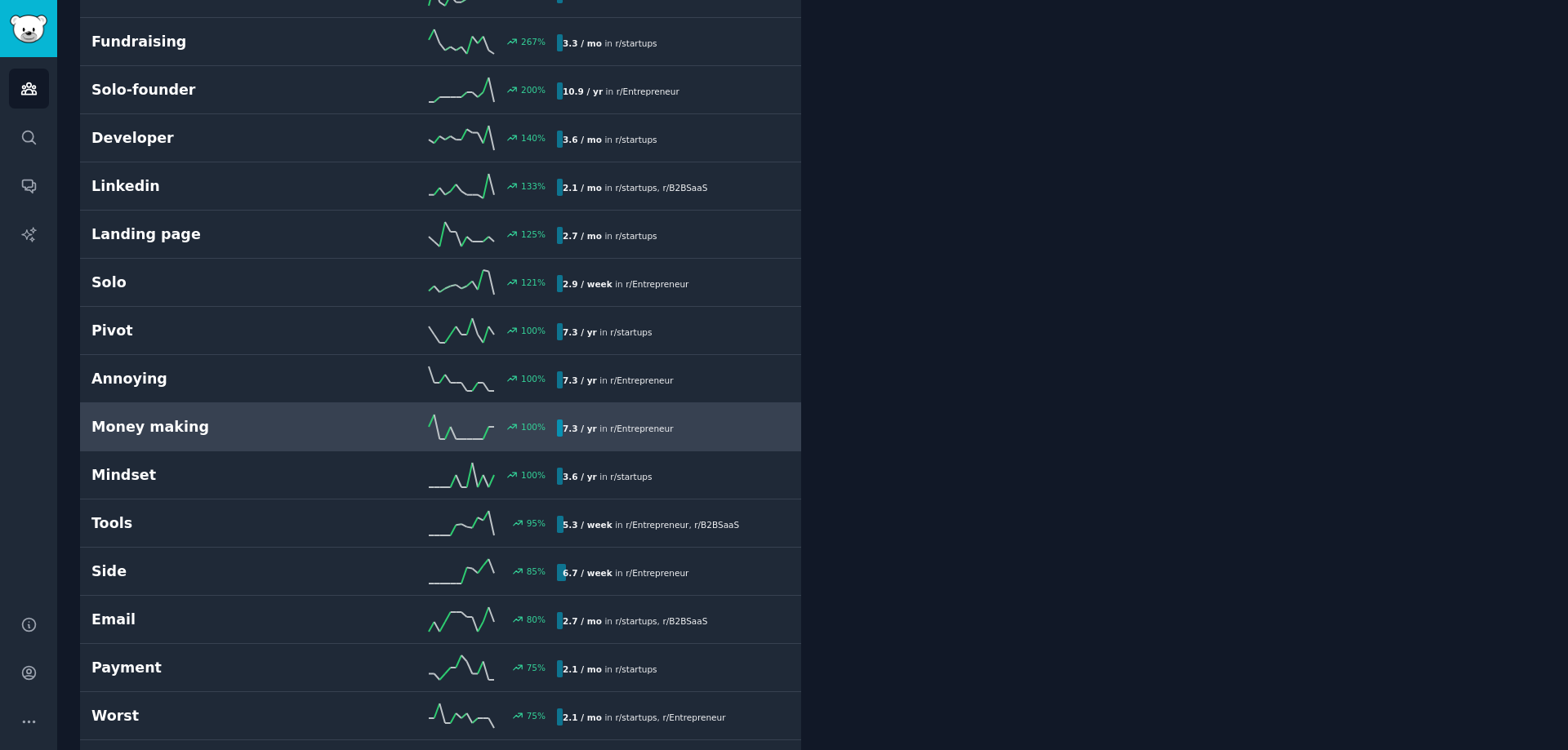
click at [171, 433] on h2 "Money making" at bounding box center [208, 427] width 233 height 20
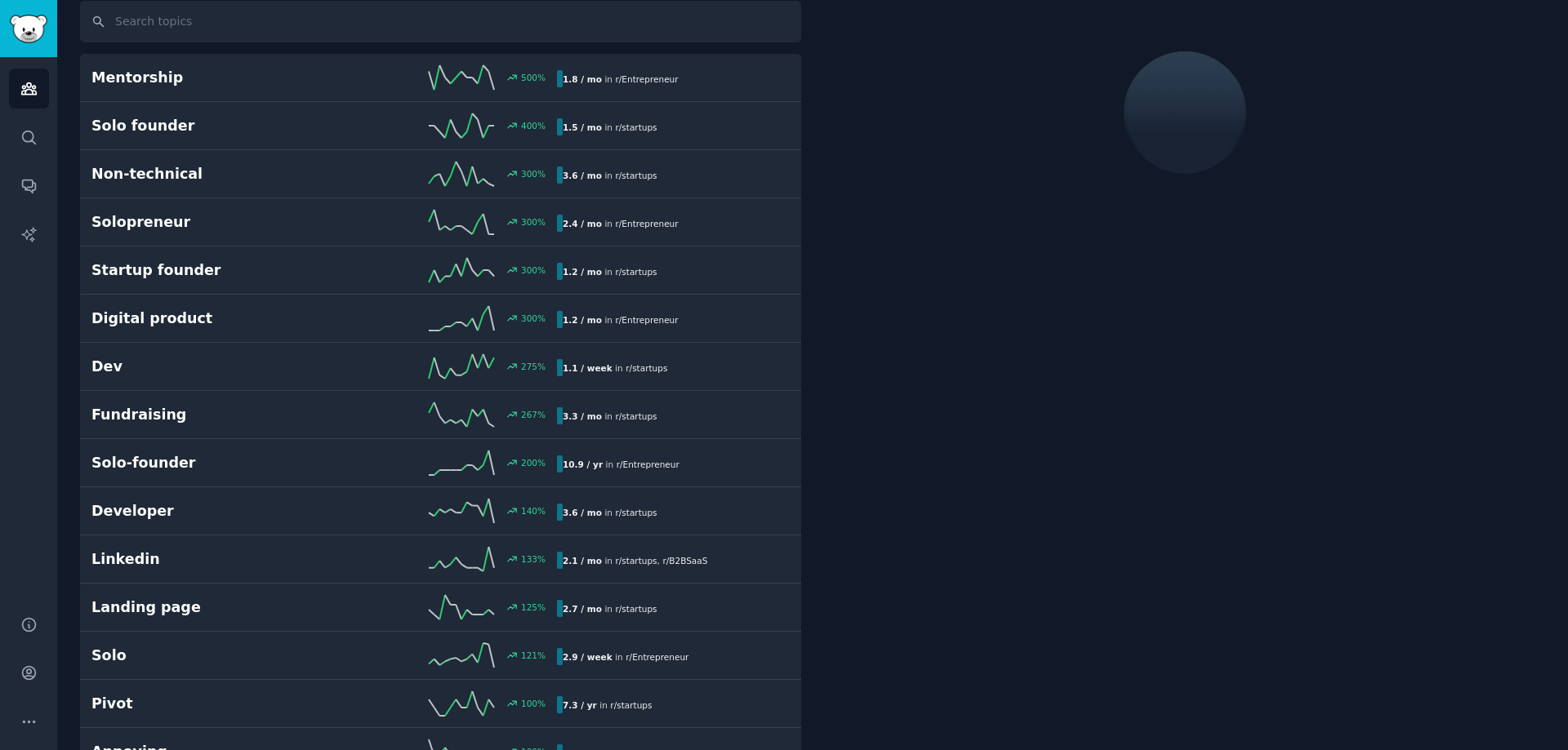
scroll to position [92, 0]
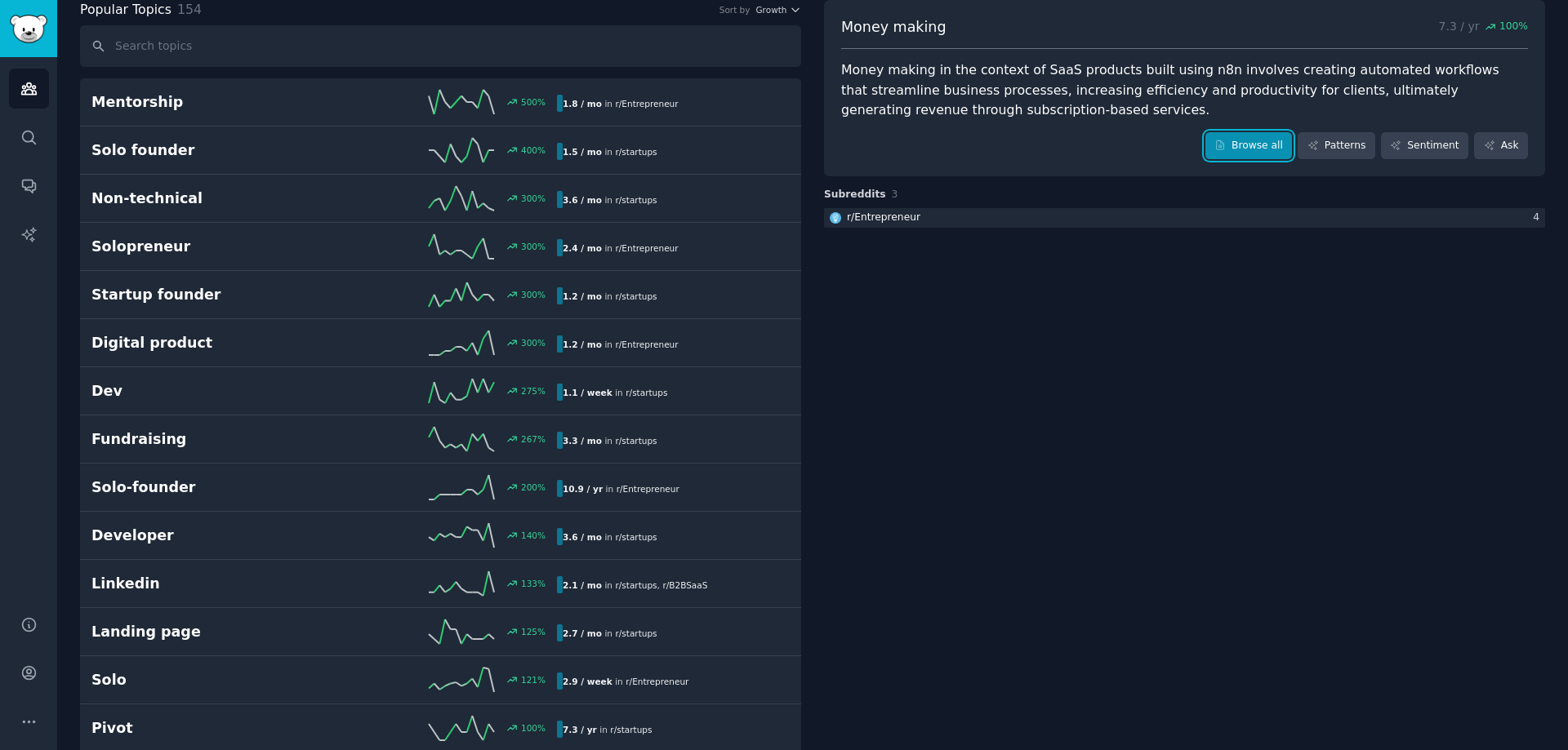
click at [1267, 145] on link "Browse all" at bounding box center [1249, 146] width 87 height 28
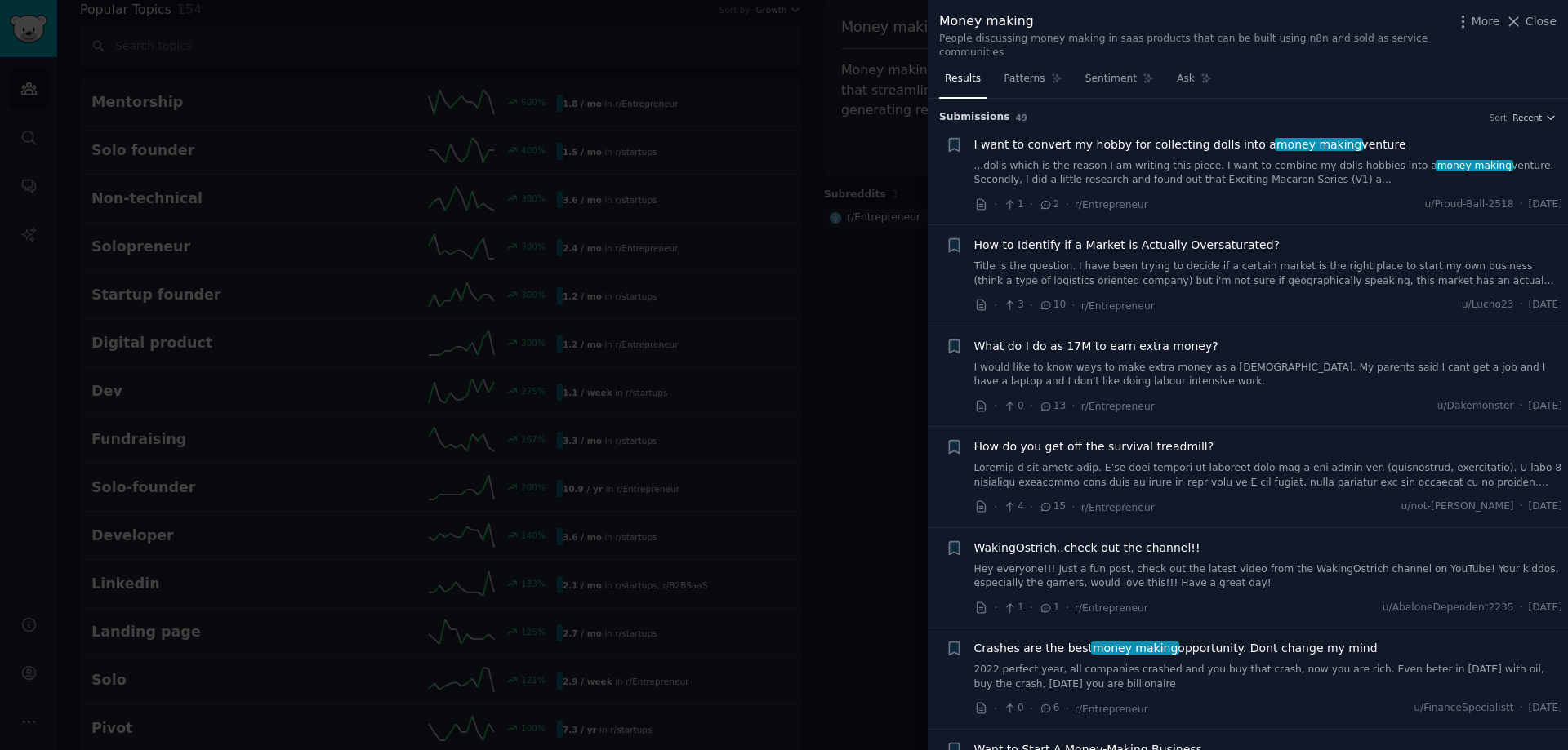
click at [1143, 439] on span "How do you get off the survival treadmill?" at bounding box center [1094, 447] width 240 height 17
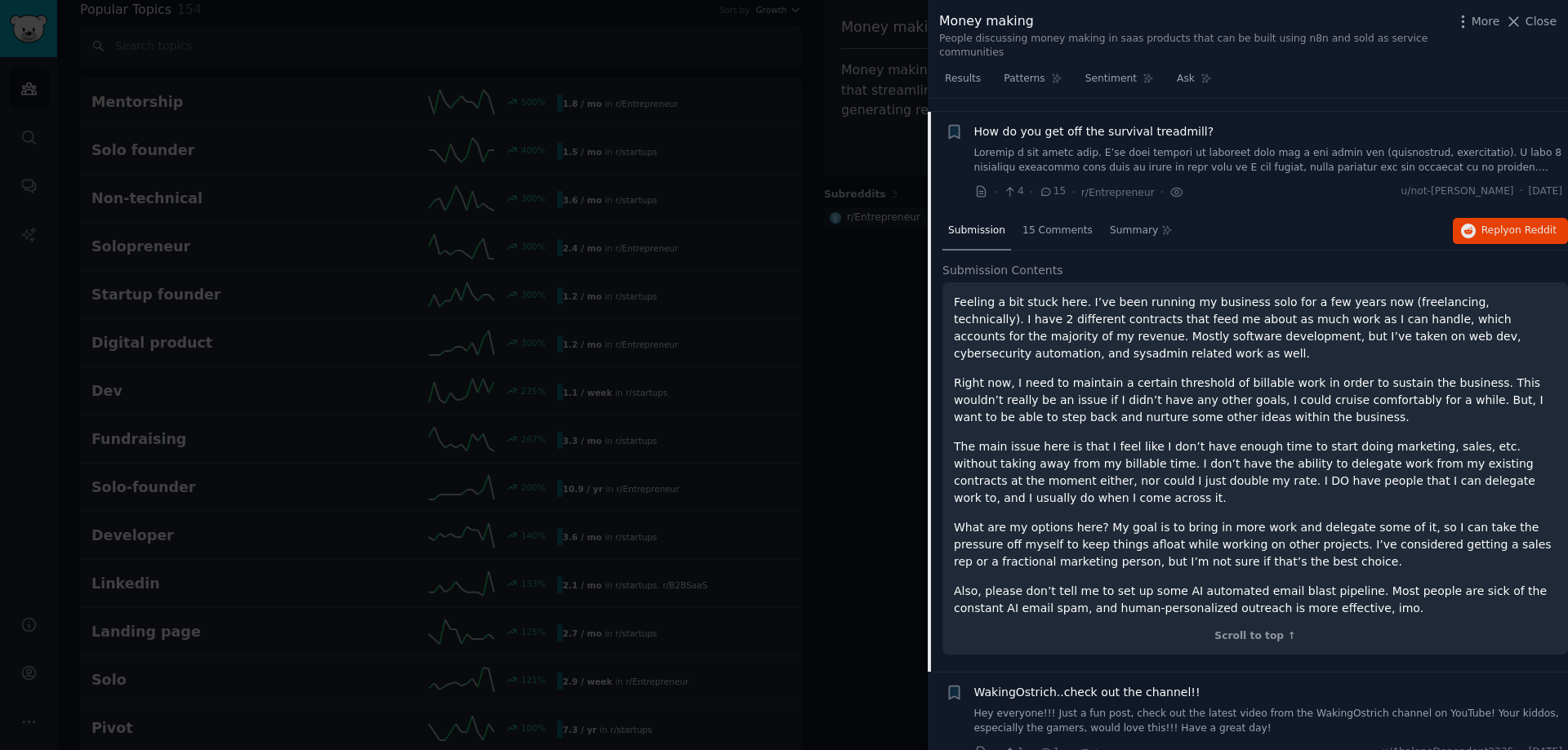
scroll to position [329, 0]
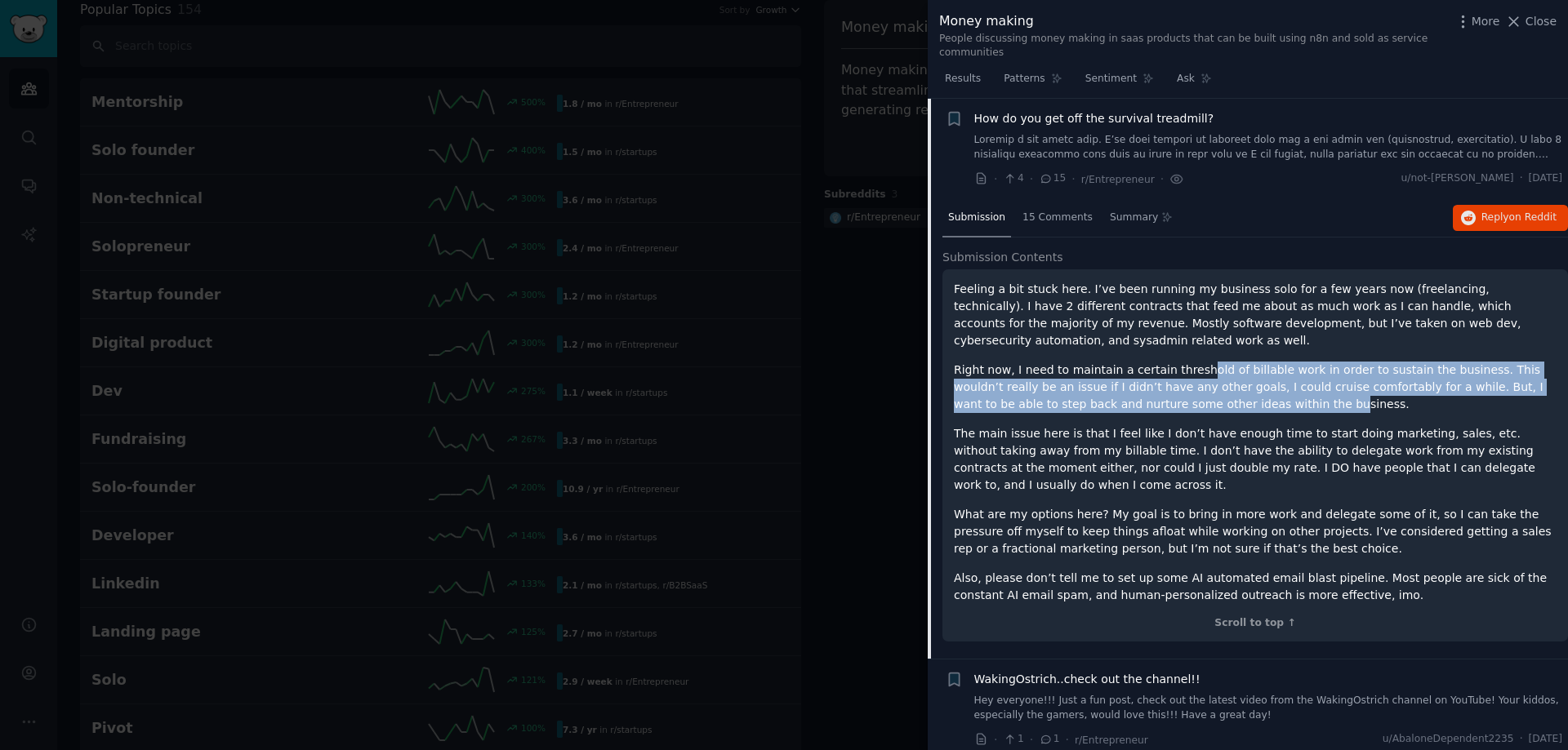
drag, startPoint x: 1181, startPoint y: 331, endPoint x: 1173, endPoint y: 373, distance: 42.8
click at [1173, 373] on p "Right now, I need to maintain a certain threshold of billable work in order to …" at bounding box center [1255, 387] width 602 height 51
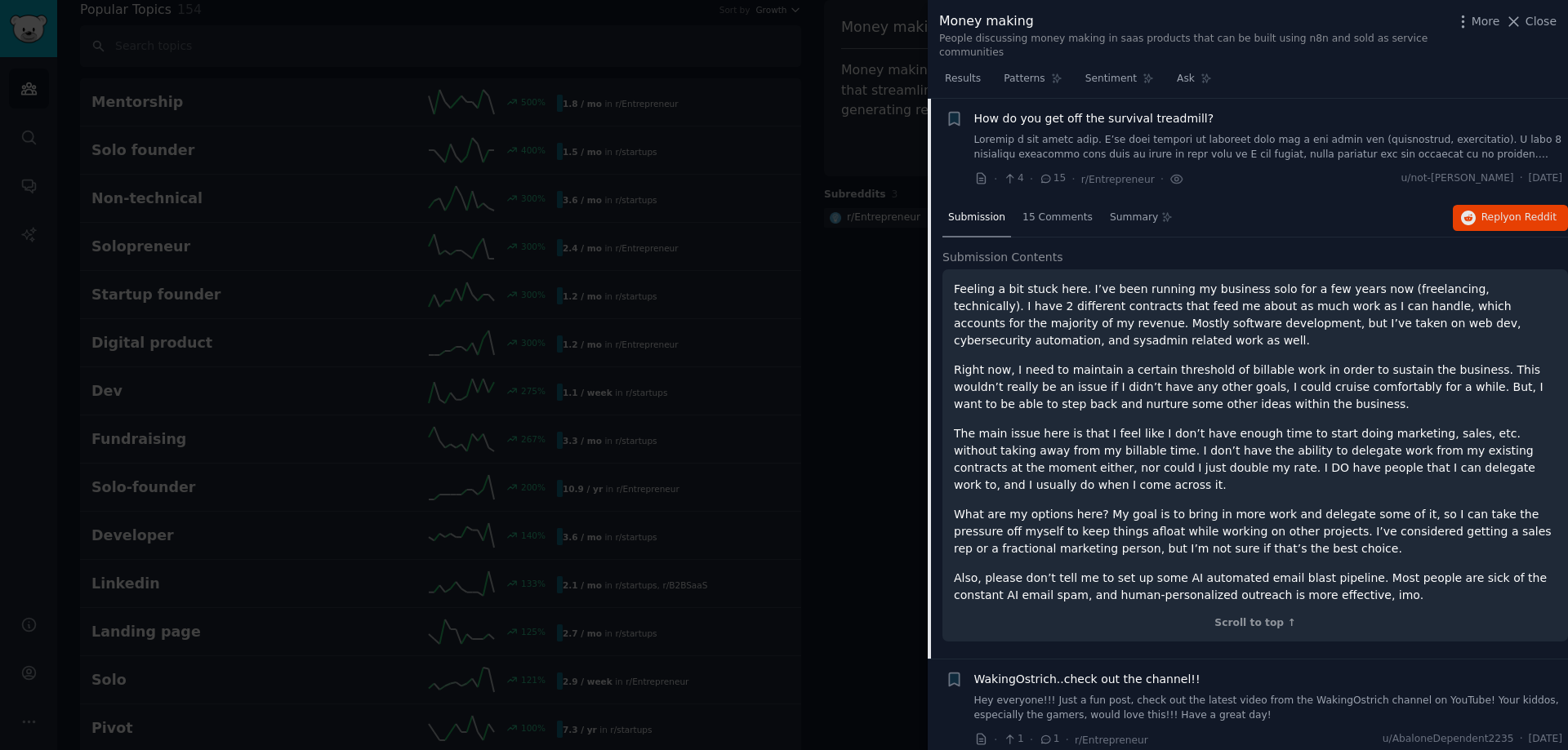
click at [1173, 425] on p "The main issue here is that I feel like I don’t have enough time to start doing…" at bounding box center [1255, 459] width 602 height 69
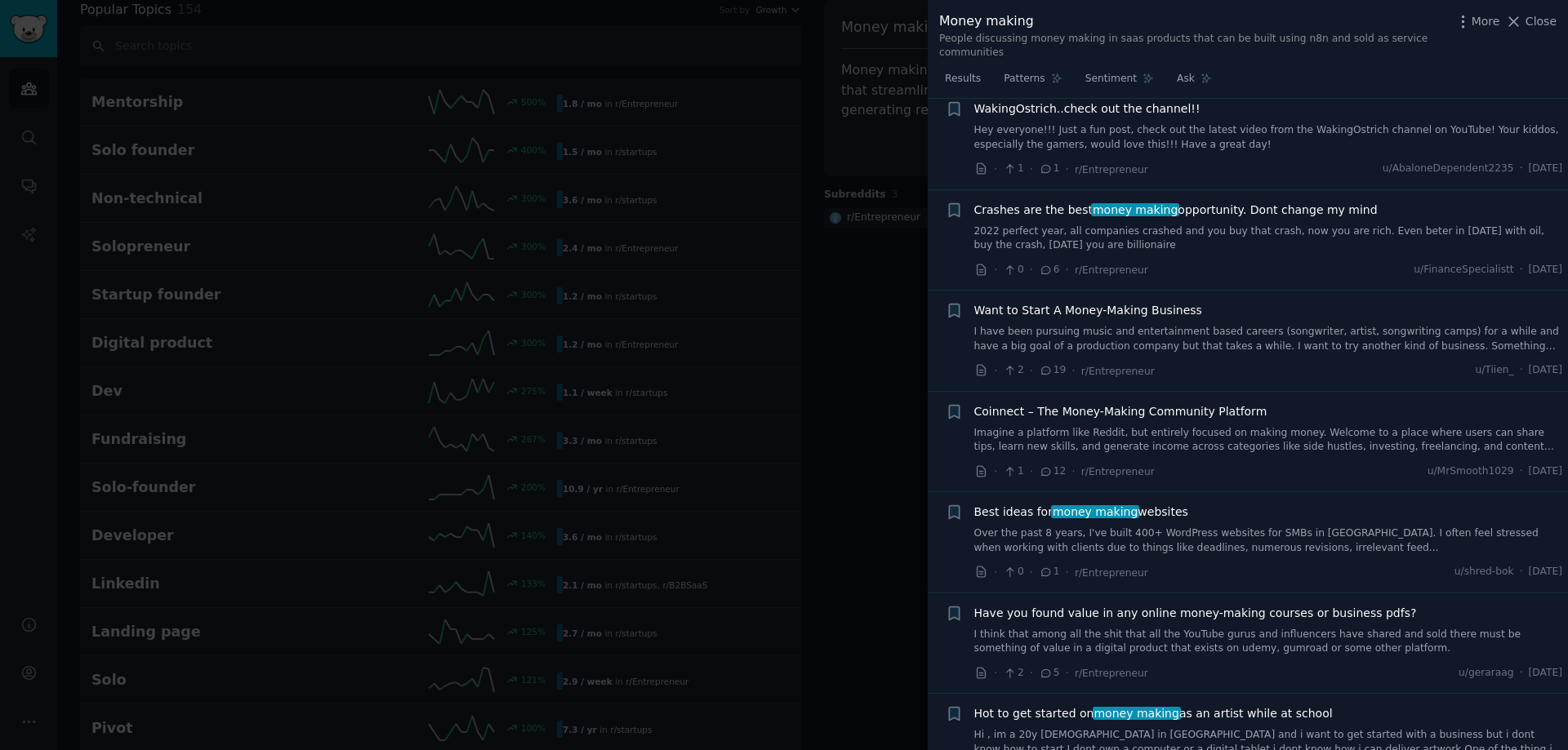
scroll to position [900, 0]
click at [1146, 503] on span "Best ideas for money making websites" at bounding box center [1081, 511] width 214 height 17
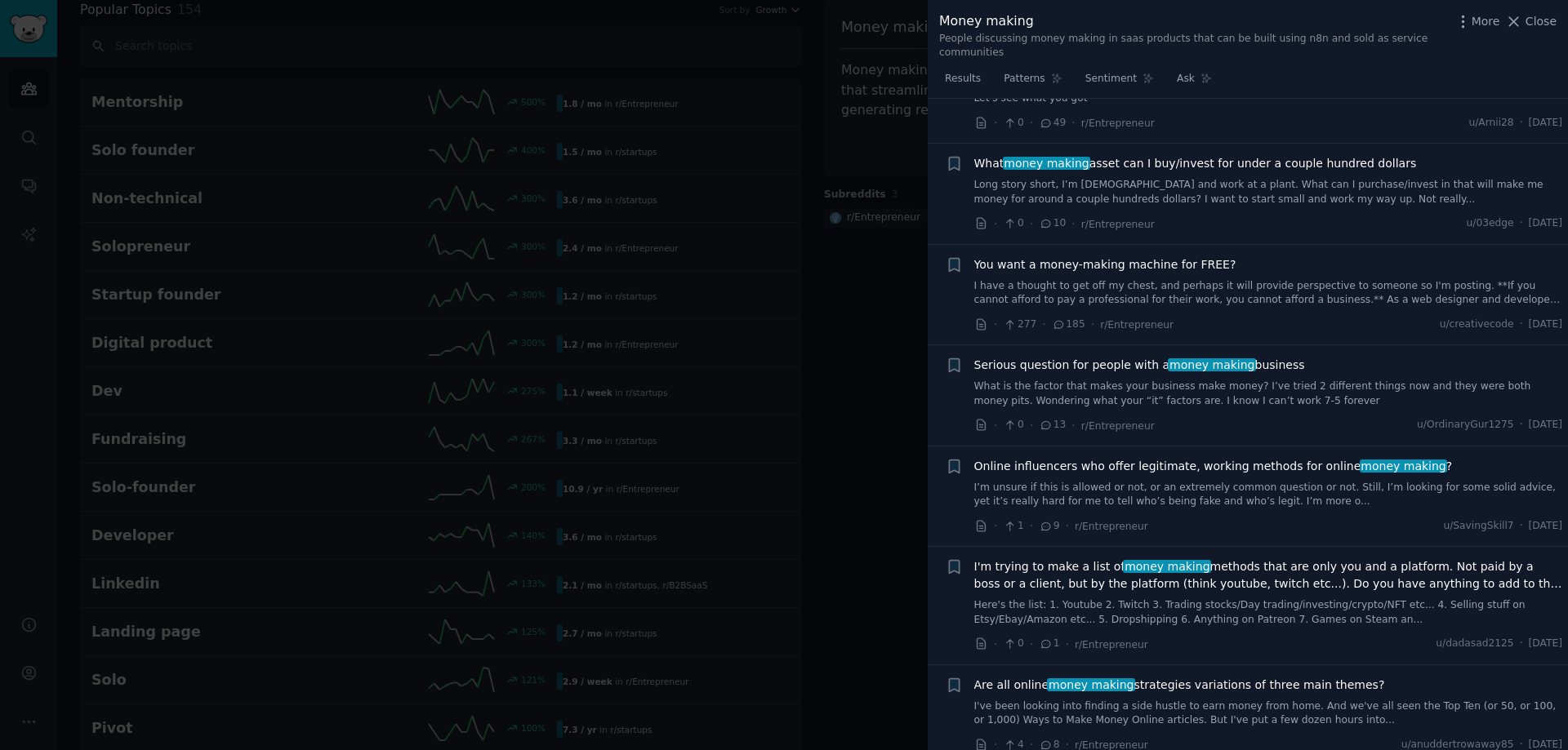
scroll to position [2384, 0]
